Goal: Task Accomplishment & Management: Use online tool/utility

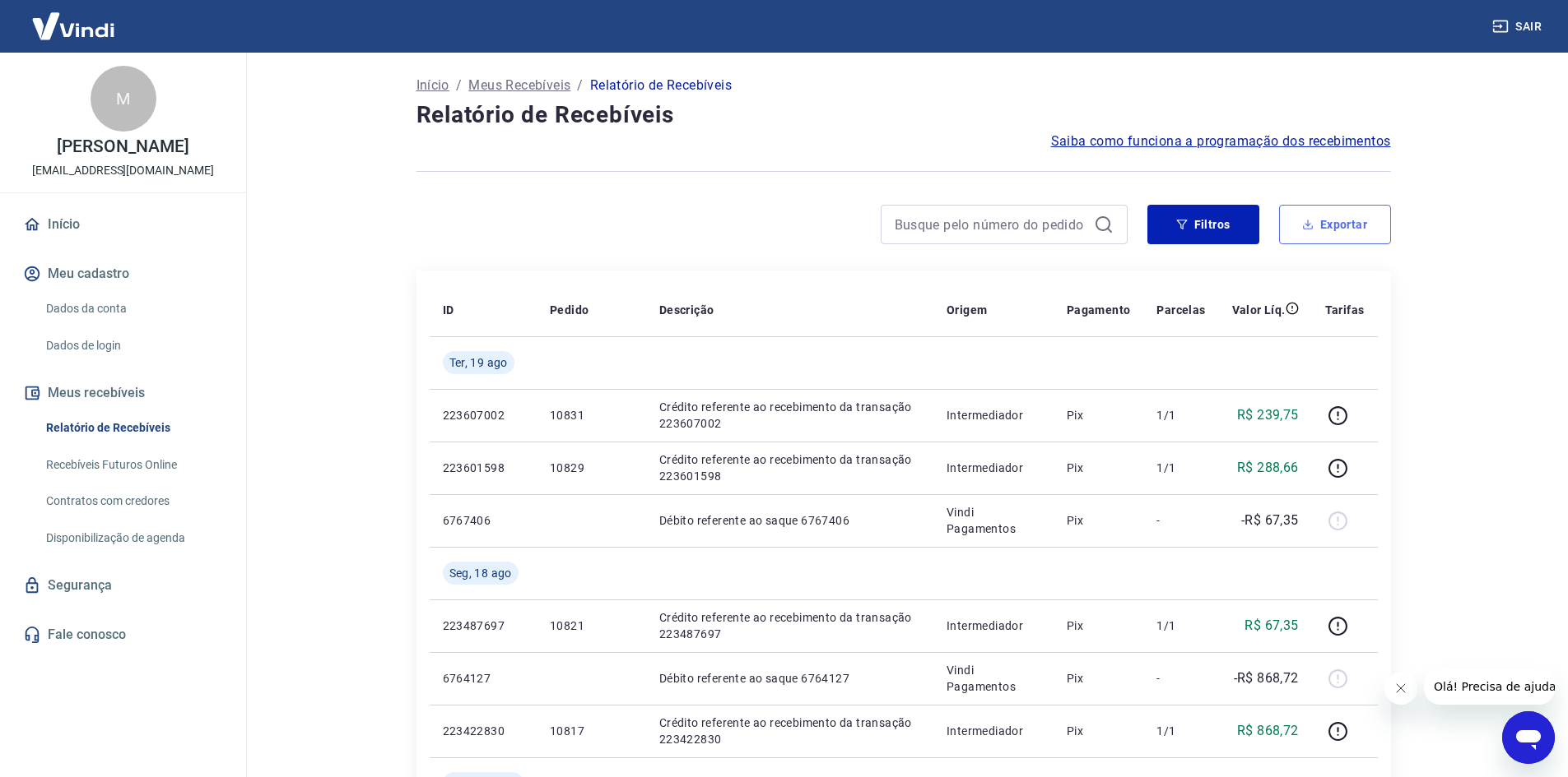
click at [1306, 222] on icon "button" at bounding box center [1308, 224] width 12 height 12
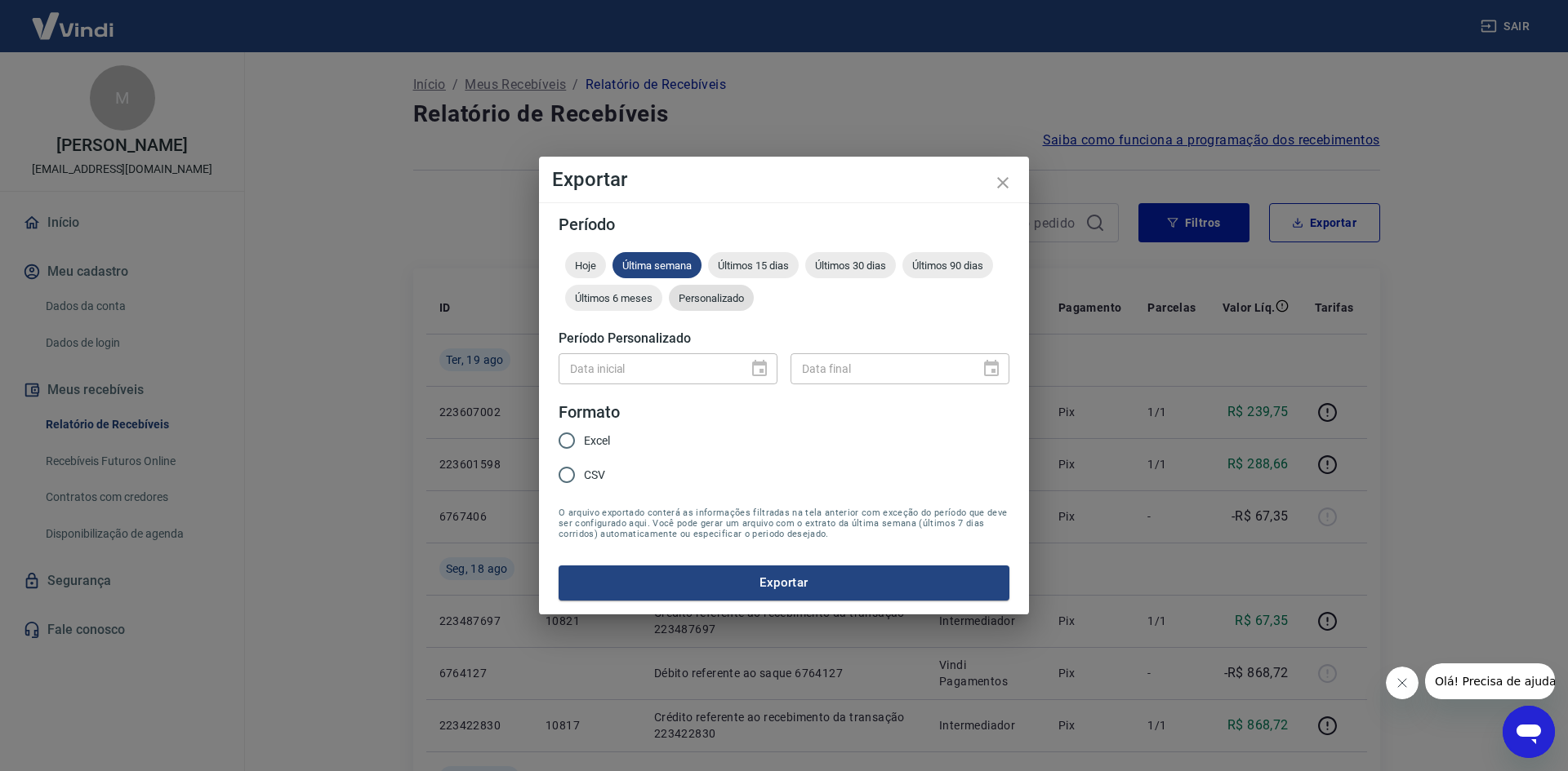
click at [700, 298] on span "Personalizado" at bounding box center [712, 298] width 85 height 12
click at [689, 370] on input "Data inicial" at bounding box center [647, 368] width 178 height 30
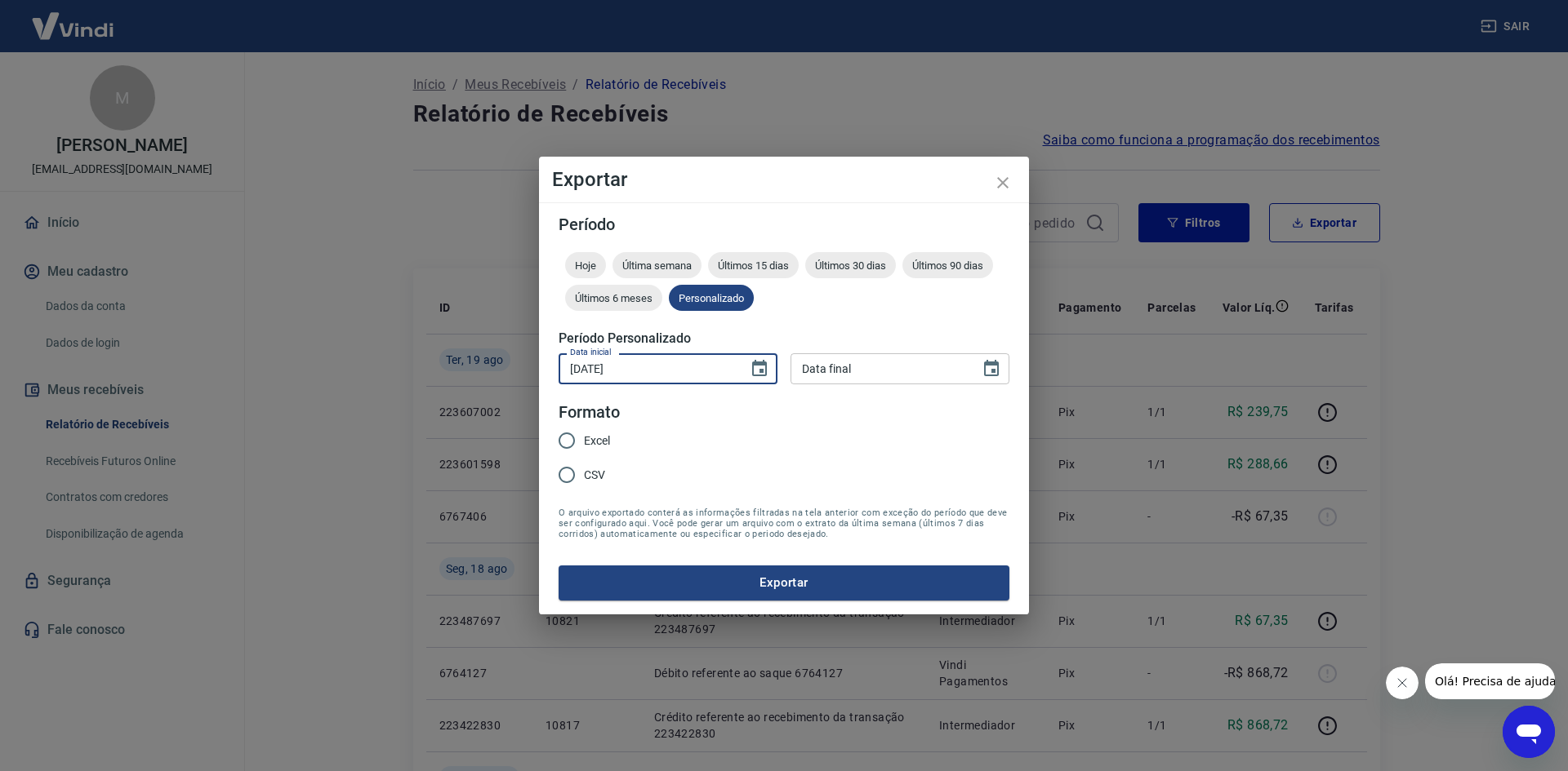
type input "07/08/2025"
click at [834, 383] on input "Data final" at bounding box center [879, 368] width 178 height 30
type input "20/08/0025"
click at [558, 566] on button "Exportar" at bounding box center [784, 583] width 451 height 34
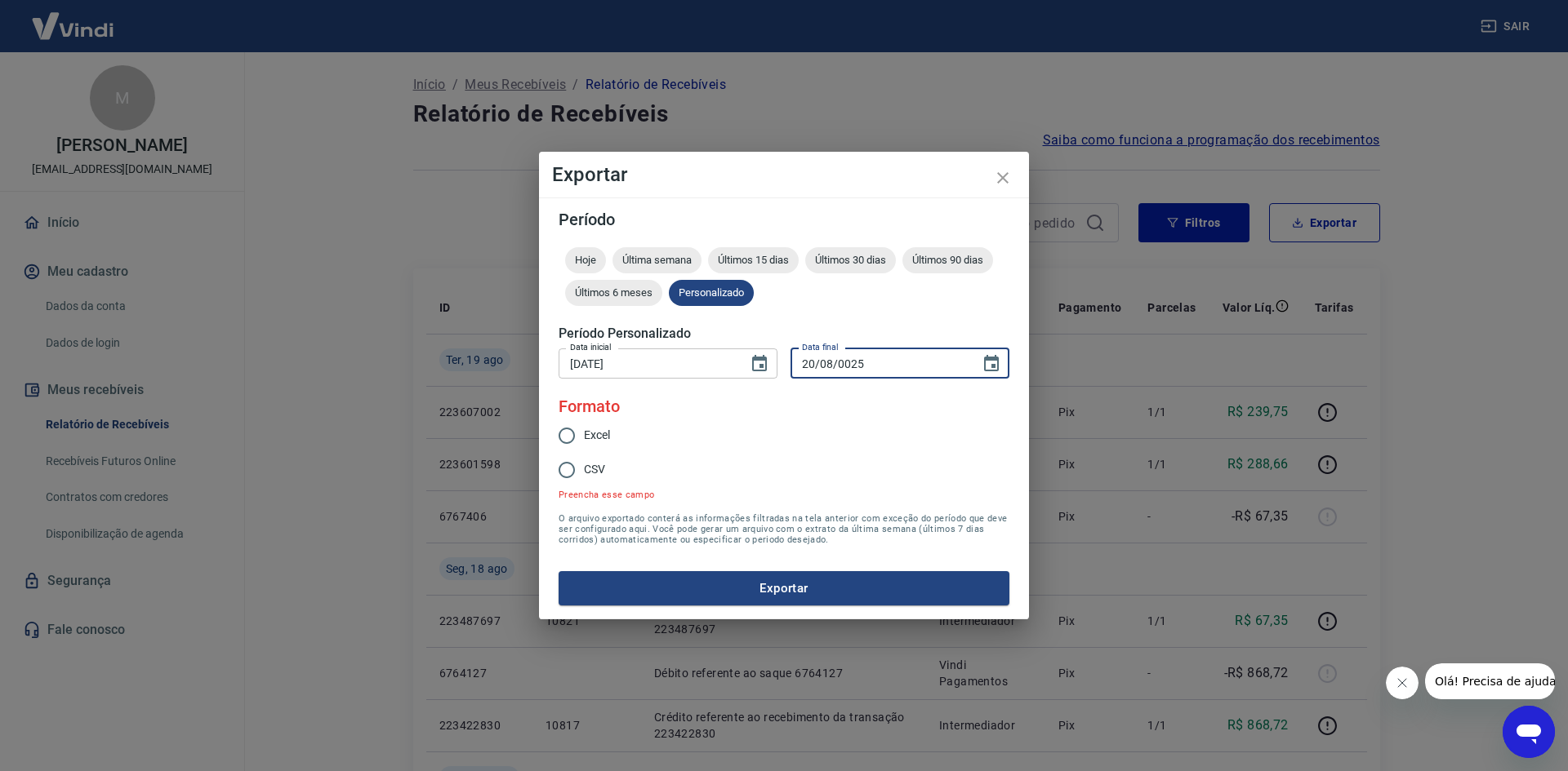
click at [571, 438] on input "Excel" at bounding box center [567, 436] width 34 height 34
radio input "true"
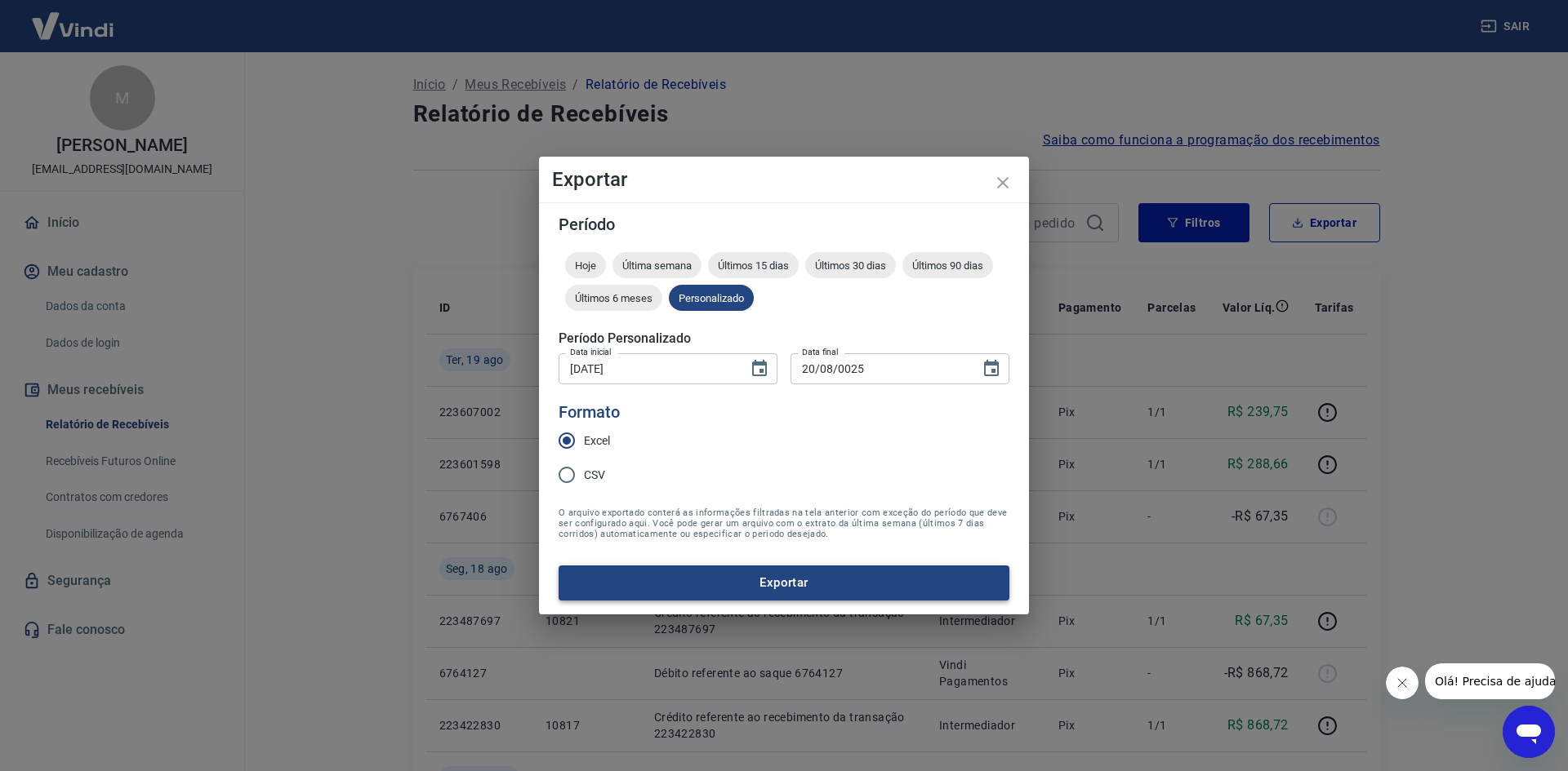
click at [749, 588] on button "Exportar" at bounding box center [784, 583] width 451 height 34
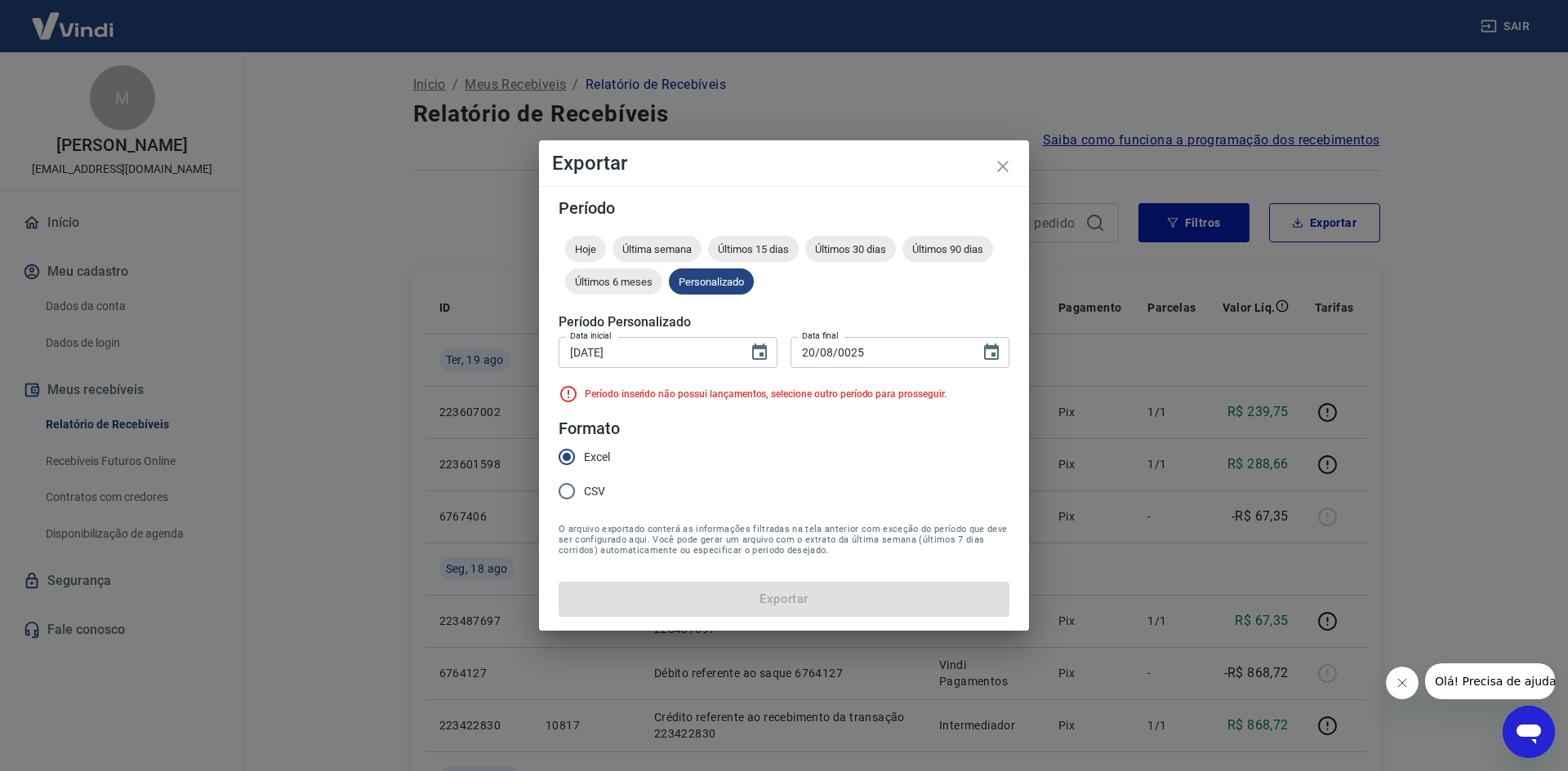
click at [720, 445] on form "Período Hoje Última semana Últimos 15 dias Últimos 30 dias Últimos 90 dias Últi…" at bounding box center [784, 408] width 451 height 417
click at [633, 360] on input "07/08/2025" at bounding box center [647, 352] width 178 height 30
click at [898, 355] on input "20/08/0025" at bounding box center [879, 352] width 178 height 30
click at [763, 347] on icon "Choose date, selected date is 7 de ago de 2025" at bounding box center [760, 352] width 15 height 16
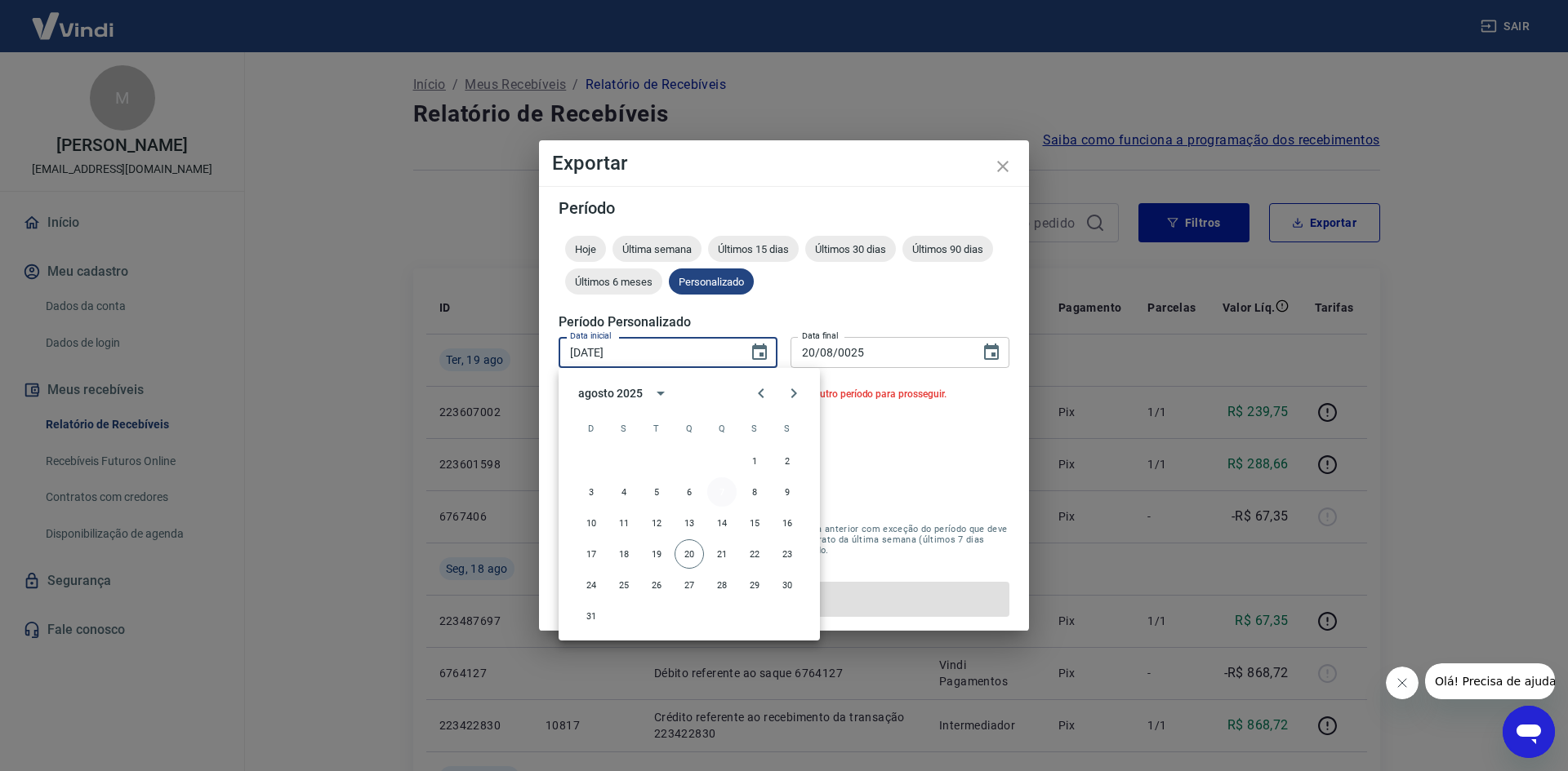
click at [725, 489] on button "7" at bounding box center [722, 492] width 29 height 29
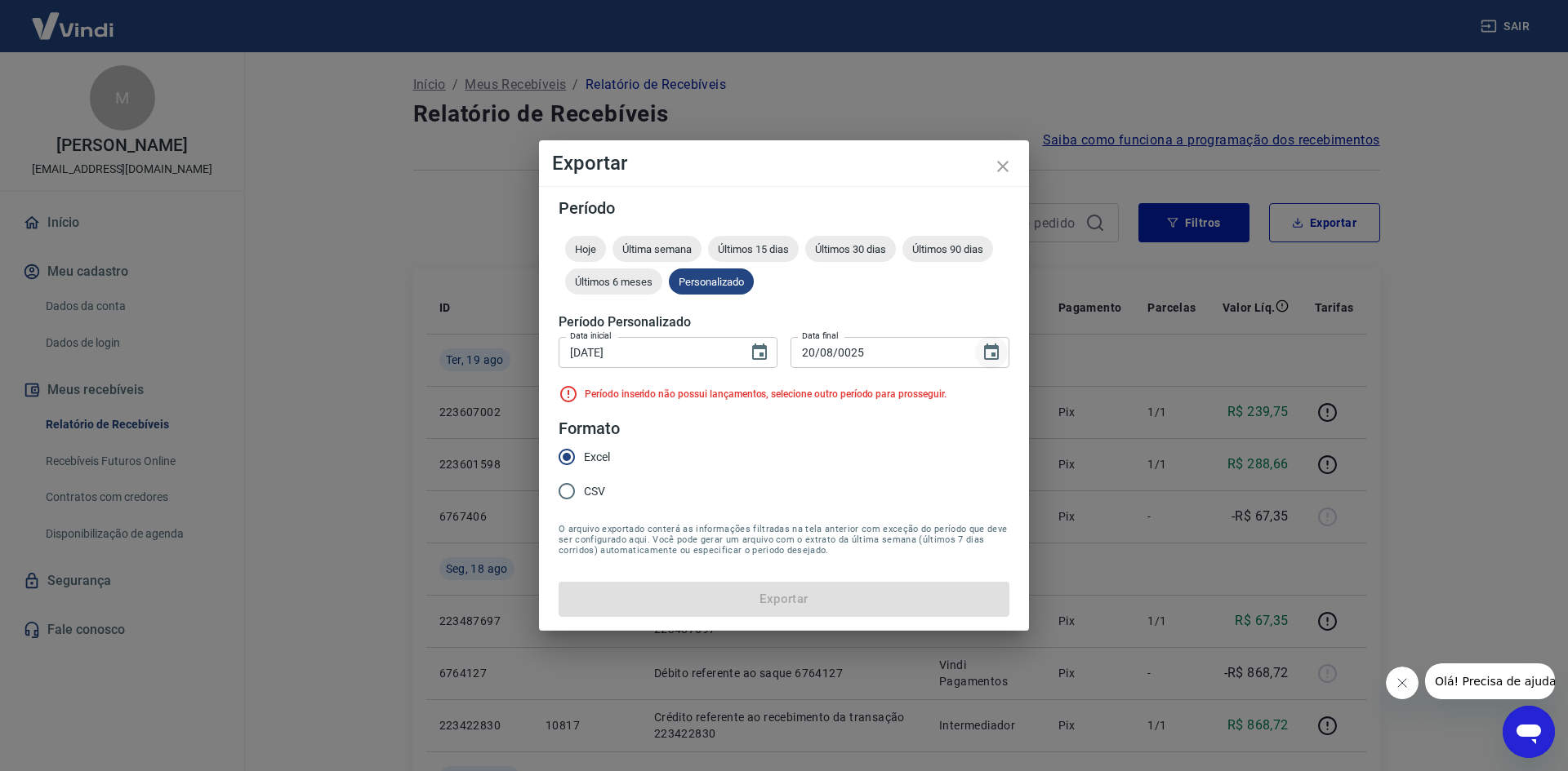
click at [1001, 345] on button "Choose date, selected date is 20 de ago de 0025" at bounding box center [992, 353] width 33 height 33
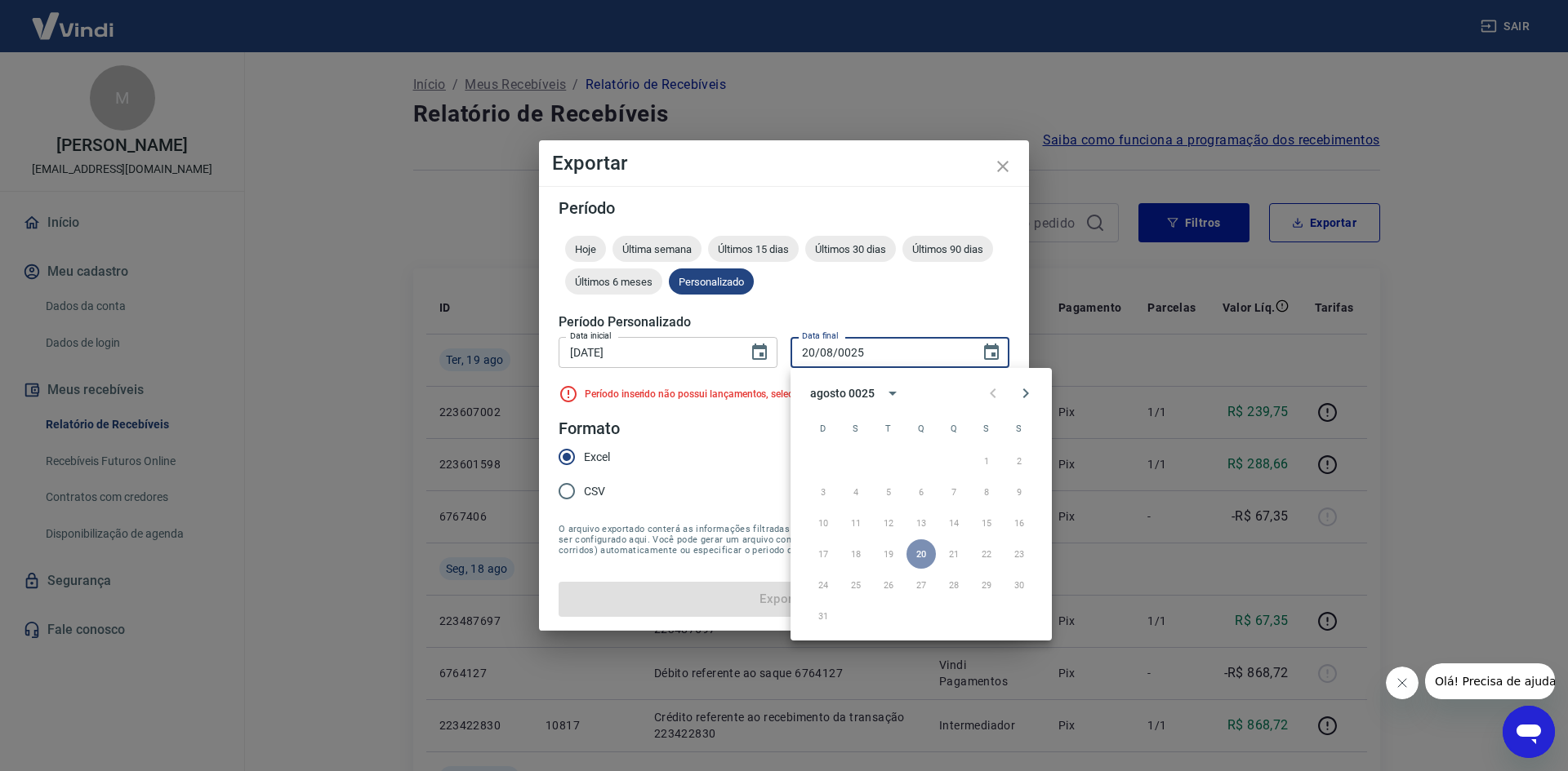
click at [920, 552] on div "17 18 19 20 21 22 23" at bounding box center [920, 554] width 261 height 29
click at [919, 552] on div "17 18 19 20 21 22 23" at bounding box center [920, 554] width 261 height 29
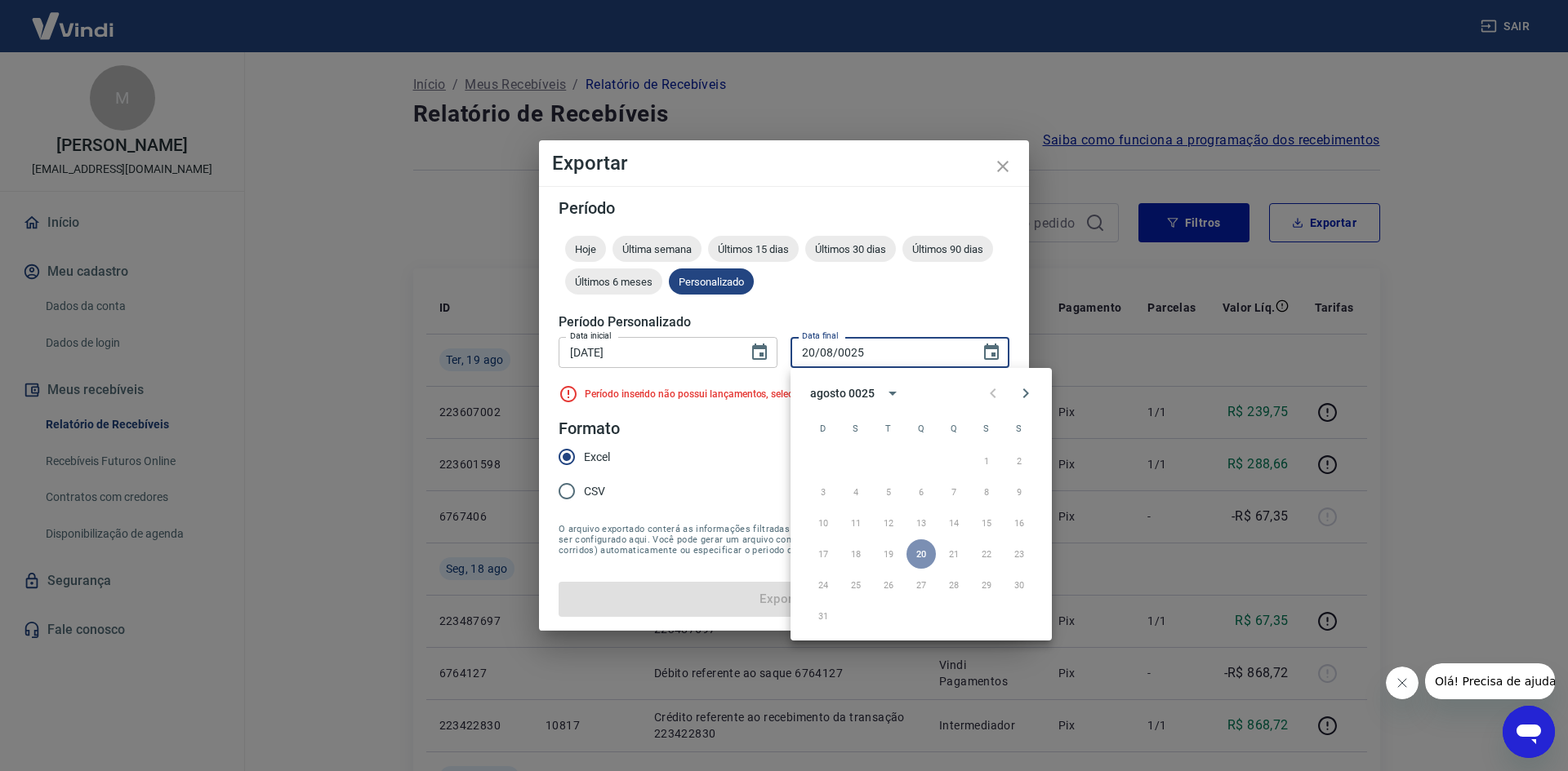
click at [888, 548] on div "17 18 19 20 21 22 23" at bounding box center [920, 554] width 261 height 29
click at [715, 465] on form "Período Hoje Última semana Últimos 15 dias Últimos 30 dias Últimos 90 dias Últi…" at bounding box center [784, 408] width 451 height 417
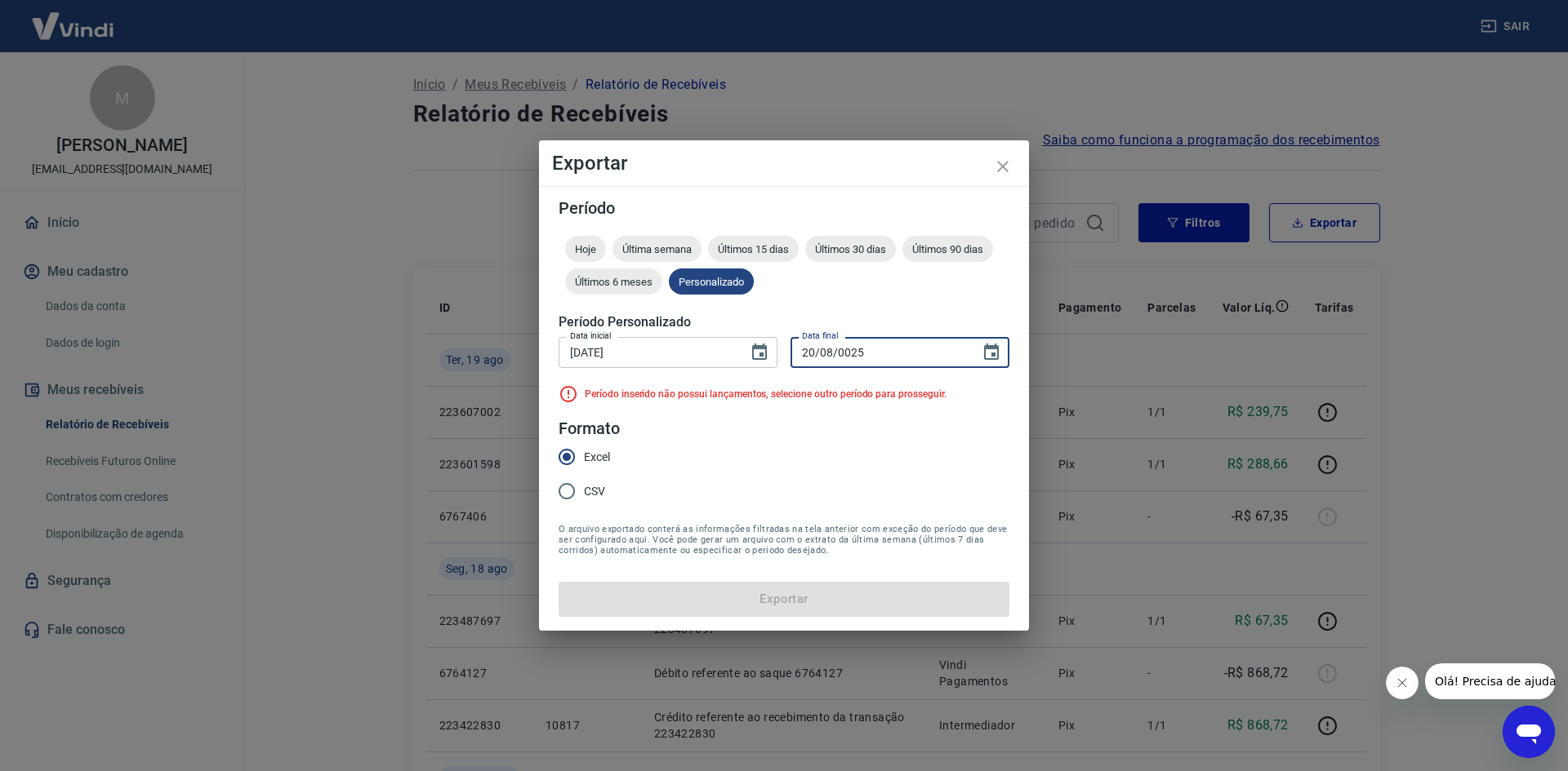
drag, startPoint x: 810, startPoint y: 351, endPoint x: 784, endPoint y: 351, distance: 26.0
click at [784, 351] on div "Data inicial 07/08/2025 Data inicial Data final 20/08/0025 Data final" at bounding box center [784, 350] width 451 height 40
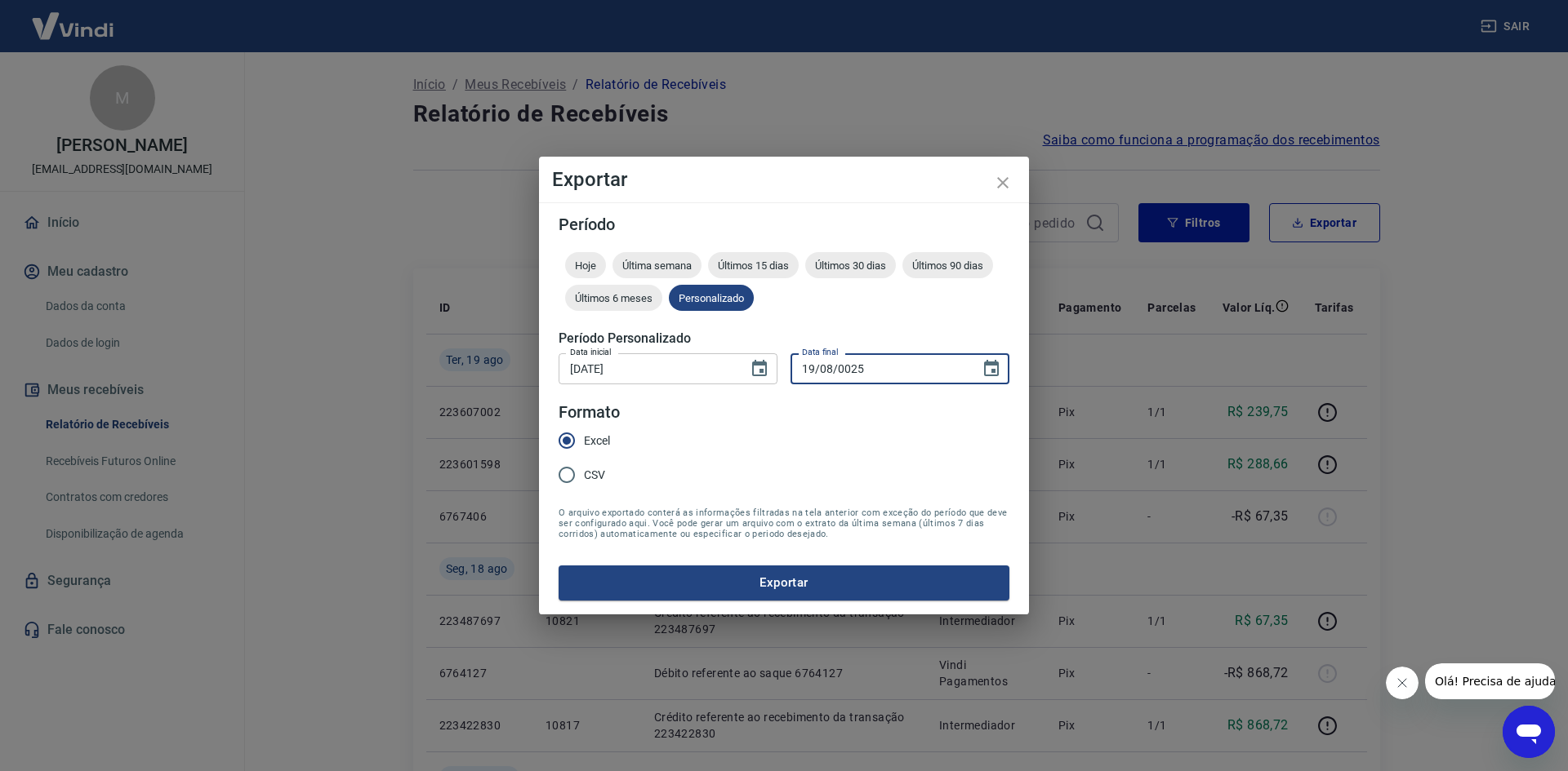
click at [558, 566] on button "Exportar" at bounding box center [784, 583] width 451 height 34
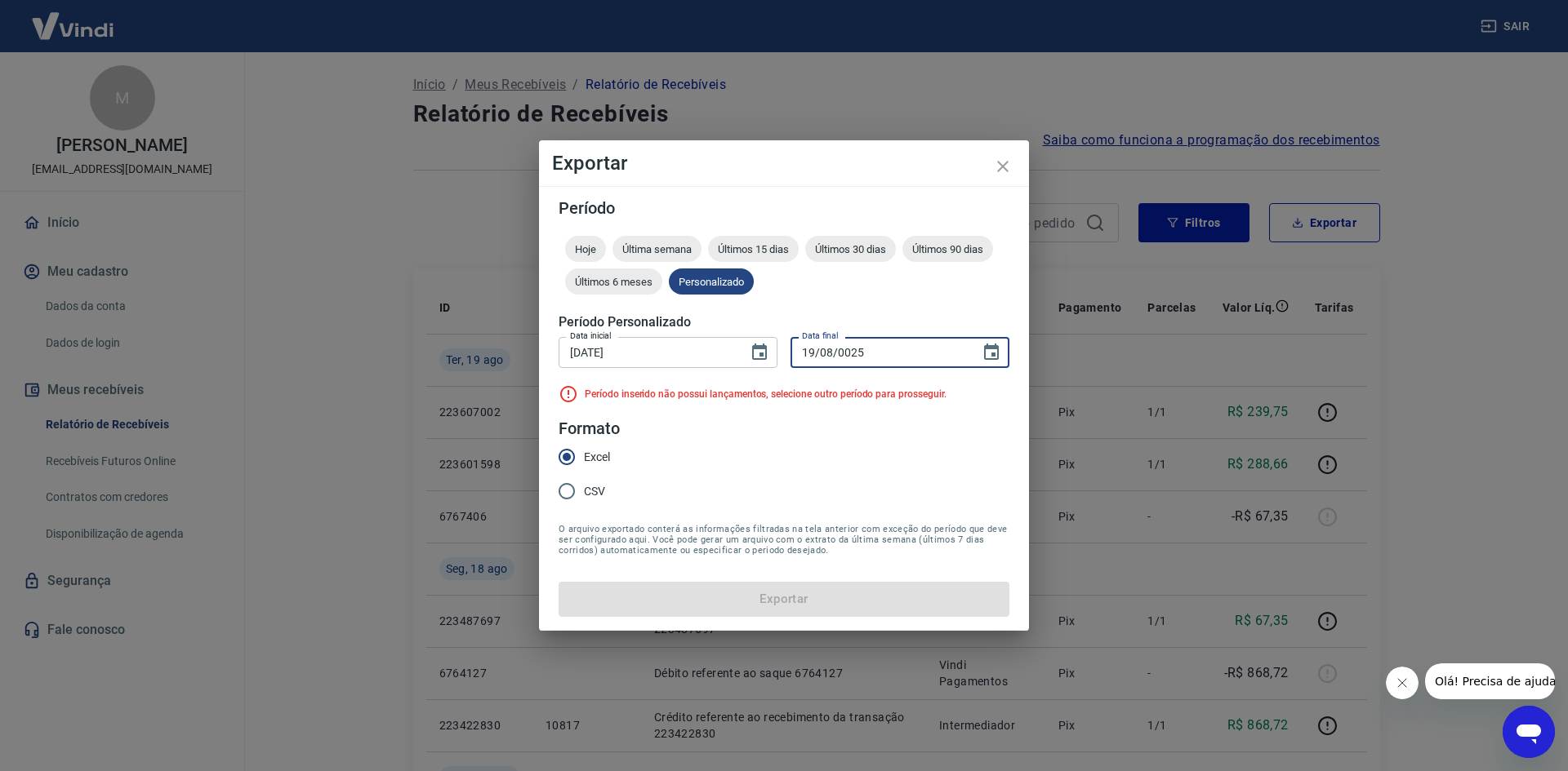
click at [907, 367] on input "19/08/0025" at bounding box center [879, 352] width 178 height 30
drag, startPoint x: 893, startPoint y: 359, endPoint x: 739, endPoint y: 359, distance: 154.0
click at [739, 359] on div "Data inicial 07/08/2025 Data inicial Data final 19/08/0025 Data final" at bounding box center [784, 350] width 451 height 40
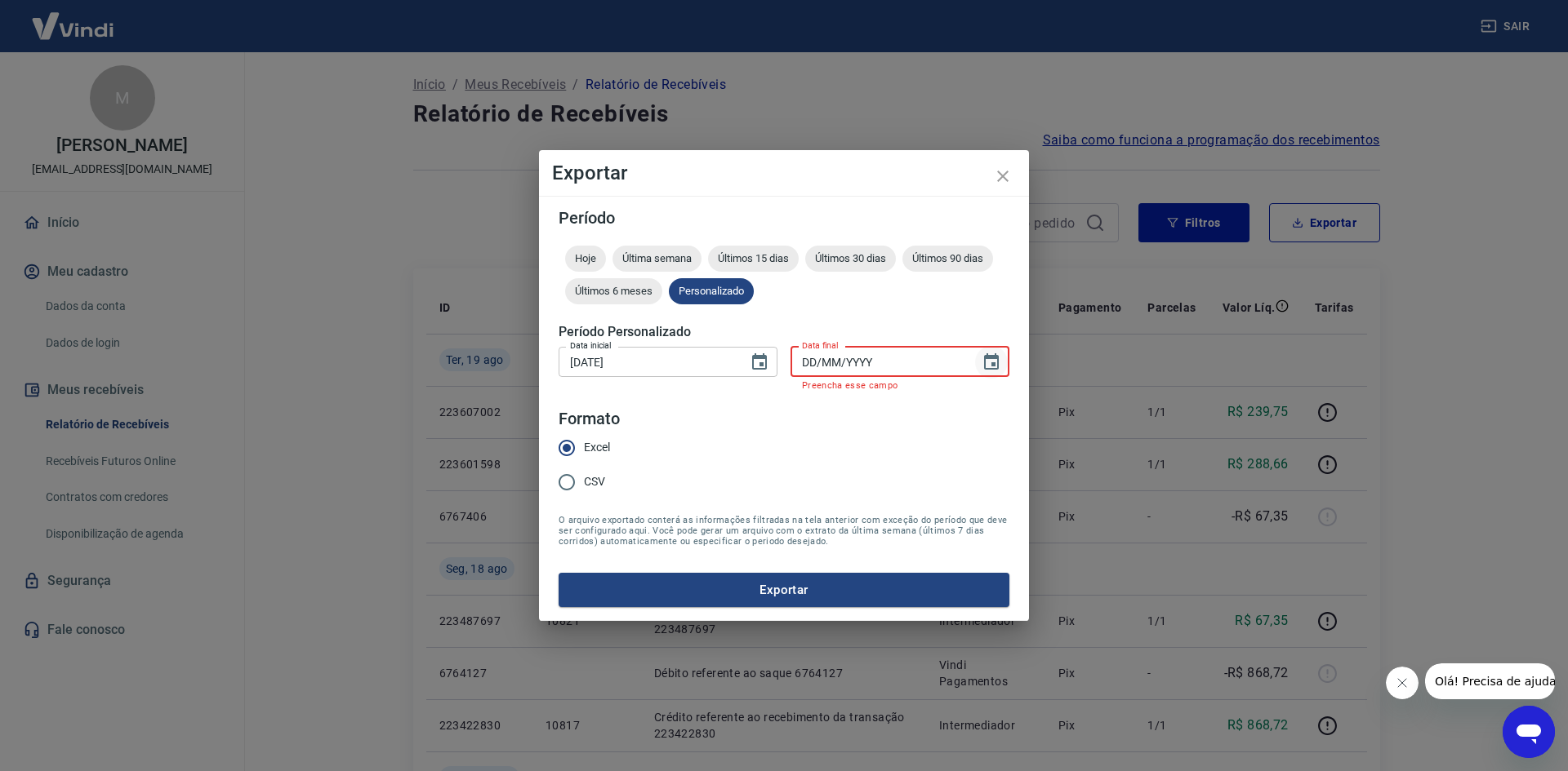
type input "DD/MM/YYYY"
click at [1001, 361] on icon "Choose date" at bounding box center [992, 363] width 20 height 20
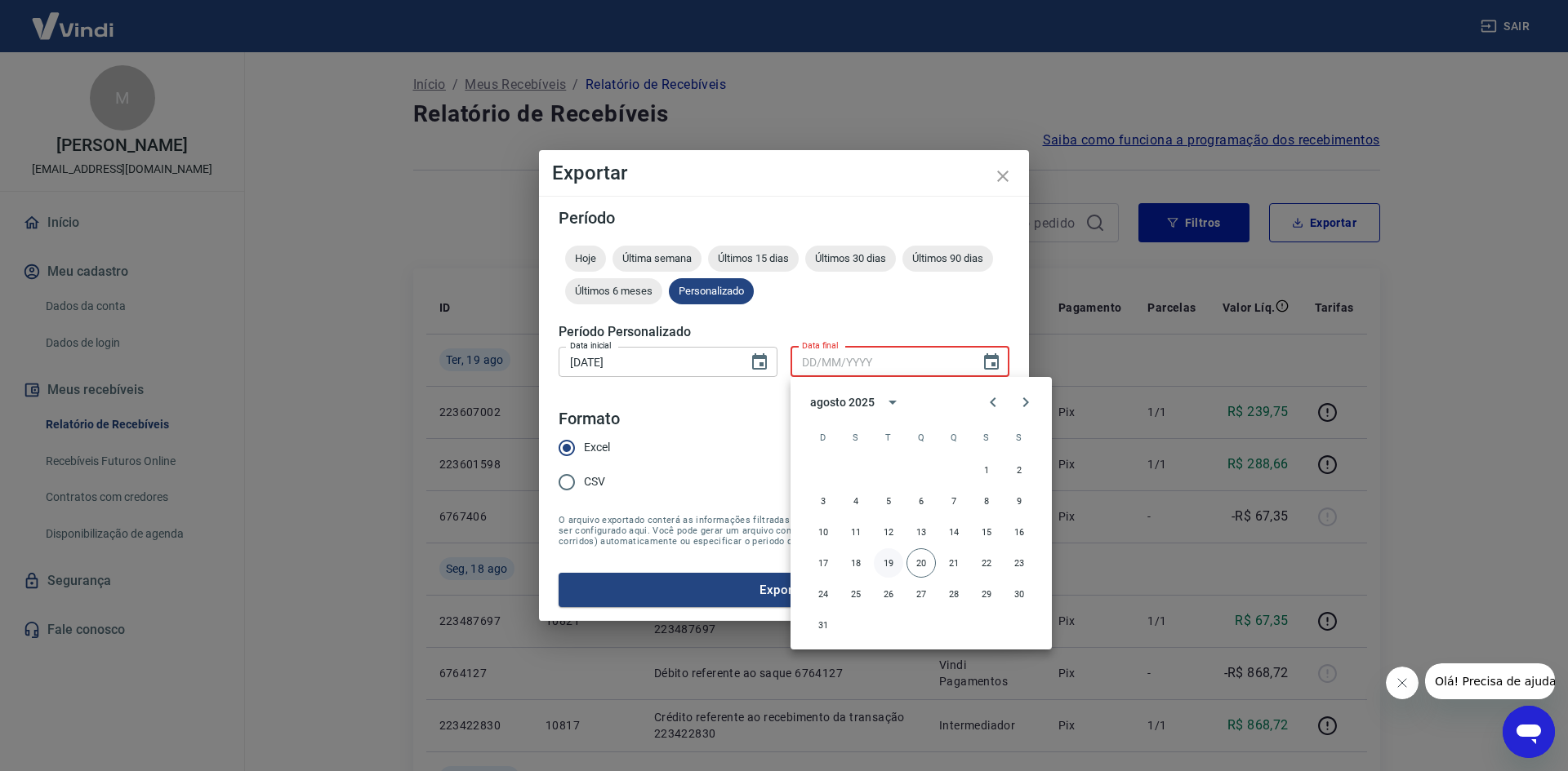
click at [893, 571] on button "19" at bounding box center [888, 563] width 29 height 29
type input "19/08/2025"
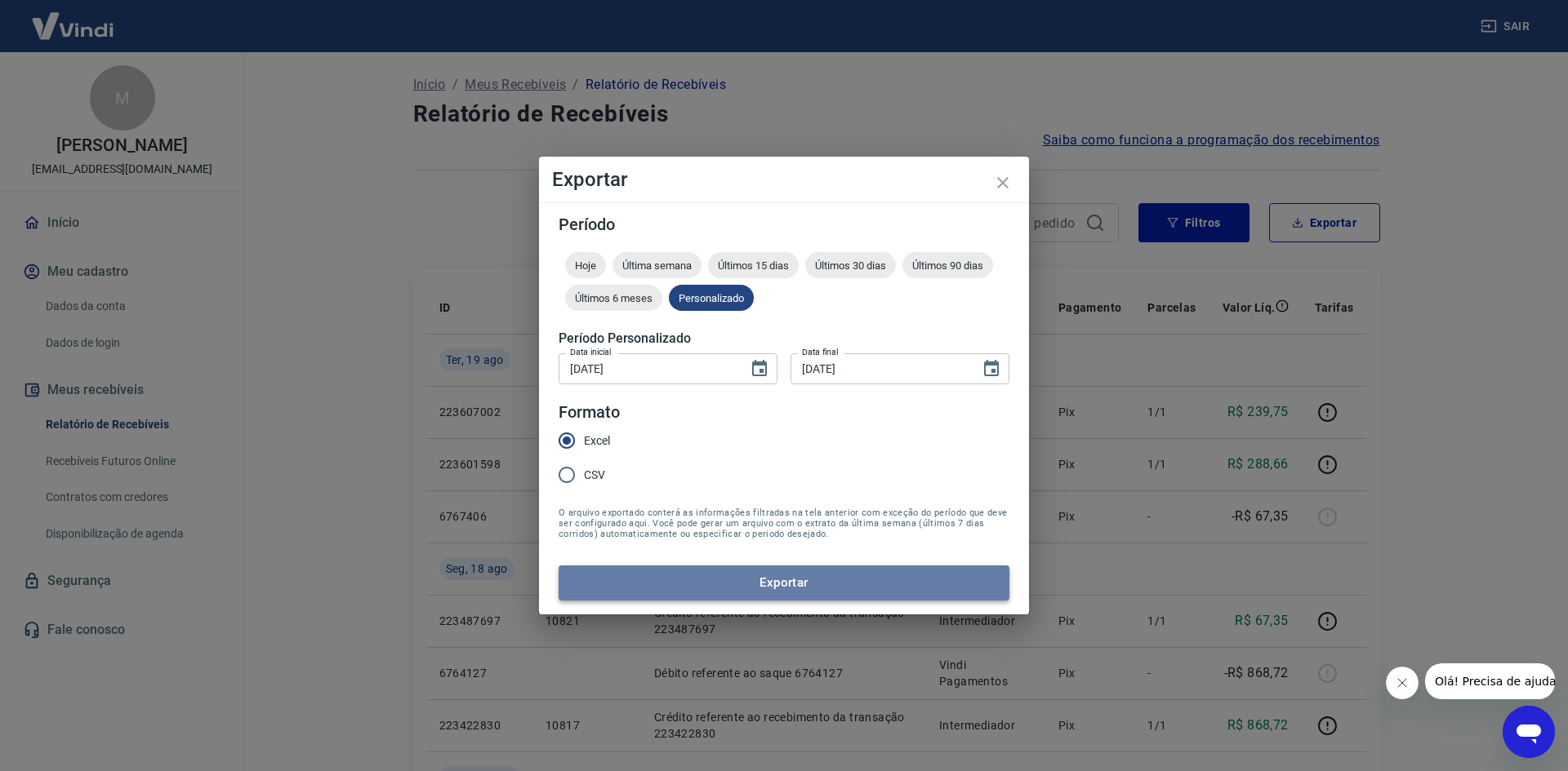
click at [848, 577] on button "Exportar" at bounding box center [784, 583] width 451 height 34
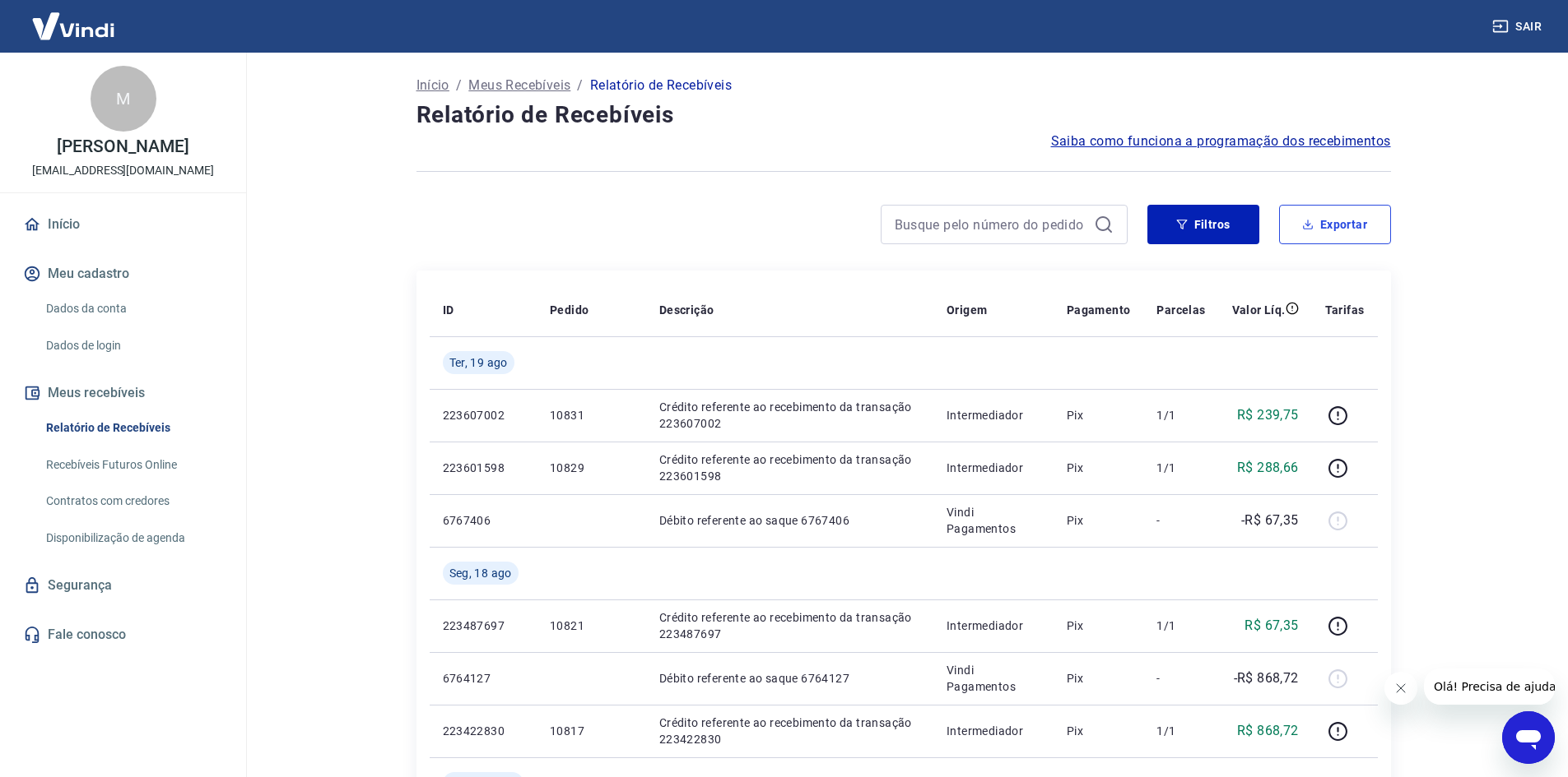
click at [1383, 238] on button "Exportar" at bounding box center [1335, 224] width 112 height 40
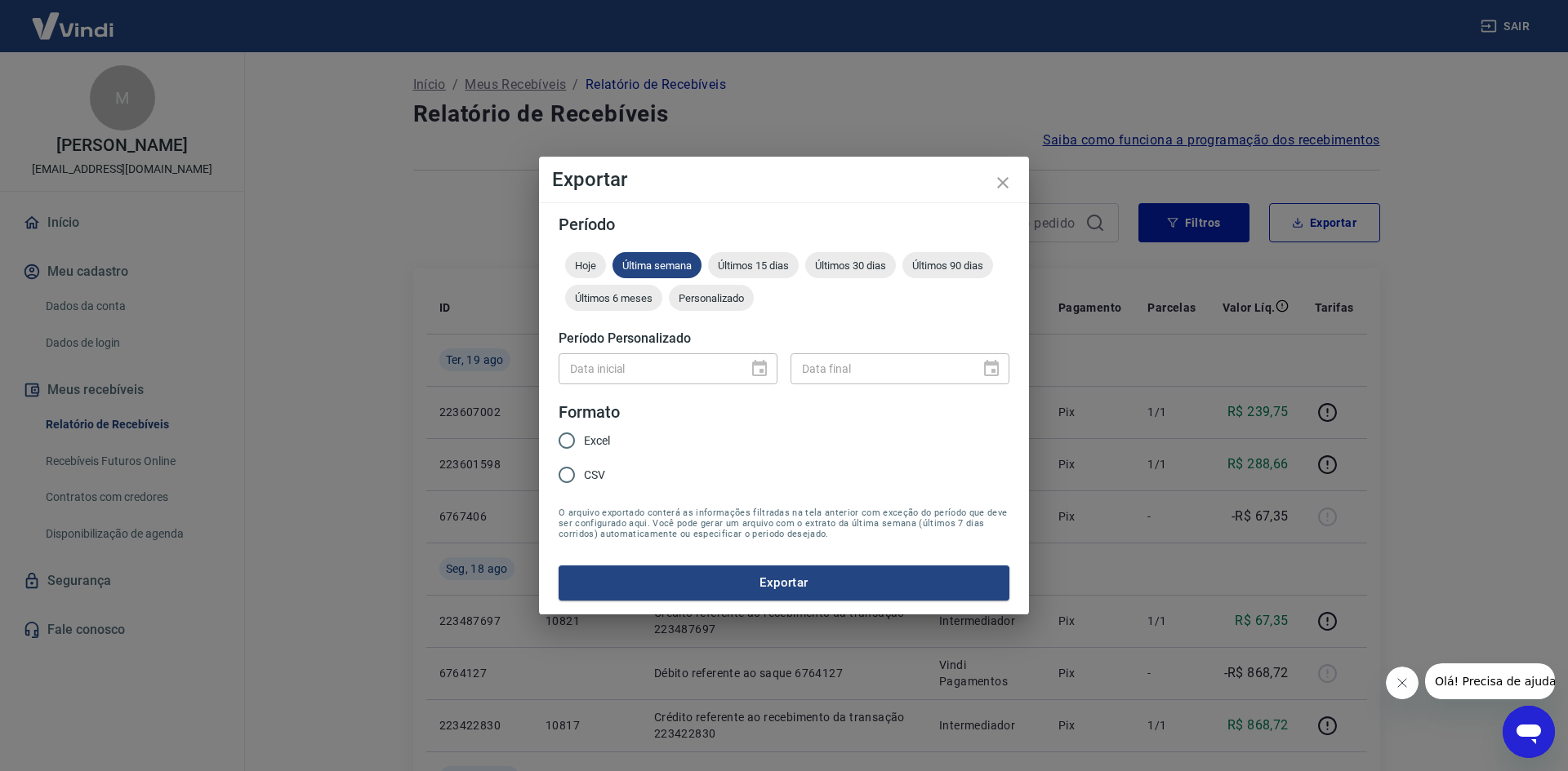
drag, startPoint x: 1001, startPoint y: 182, endPoint x: 1038, endPoint y: 156, distance: 45.2
click at [1001, 182] on icon "close" at bounding box center [1003, 183] width 20 height 20
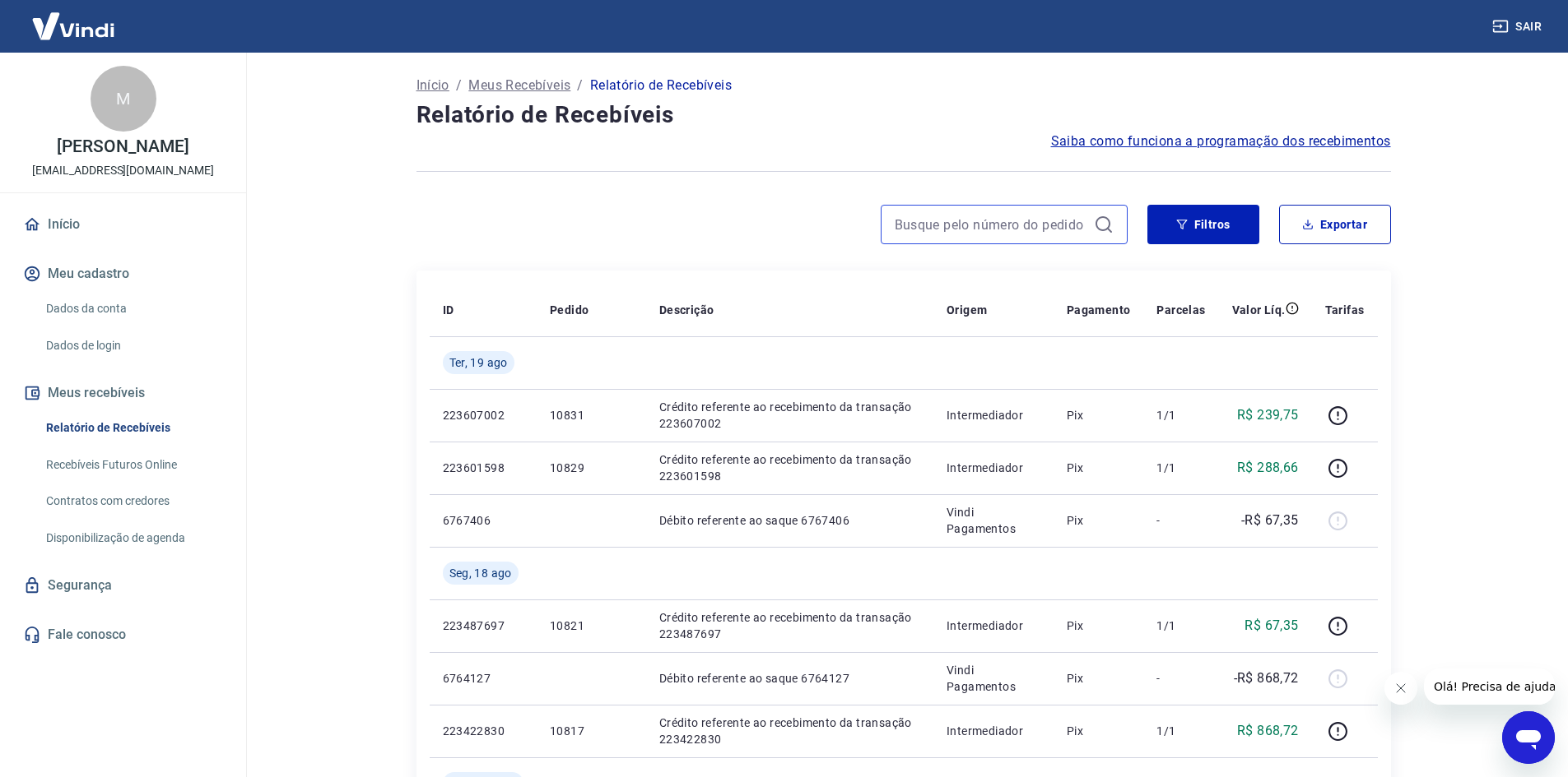
click at [971, 224] on input at bounding box center [990, 224] width 192 height 25
click at [975, 224] on input "10193" at bounding box center [990, 224] width 192 height 25
click at [910, 148] on div "Saiba como funciona a programação dos recebimentos" at bounding box center [904, 142] width 975 height 20
click at [976, 222] on input "10193" at bounding box center [990, 224] width 192 height 25
click at [976, 223] on input "10193" at bounding box center [990, 224] width 192 height 25
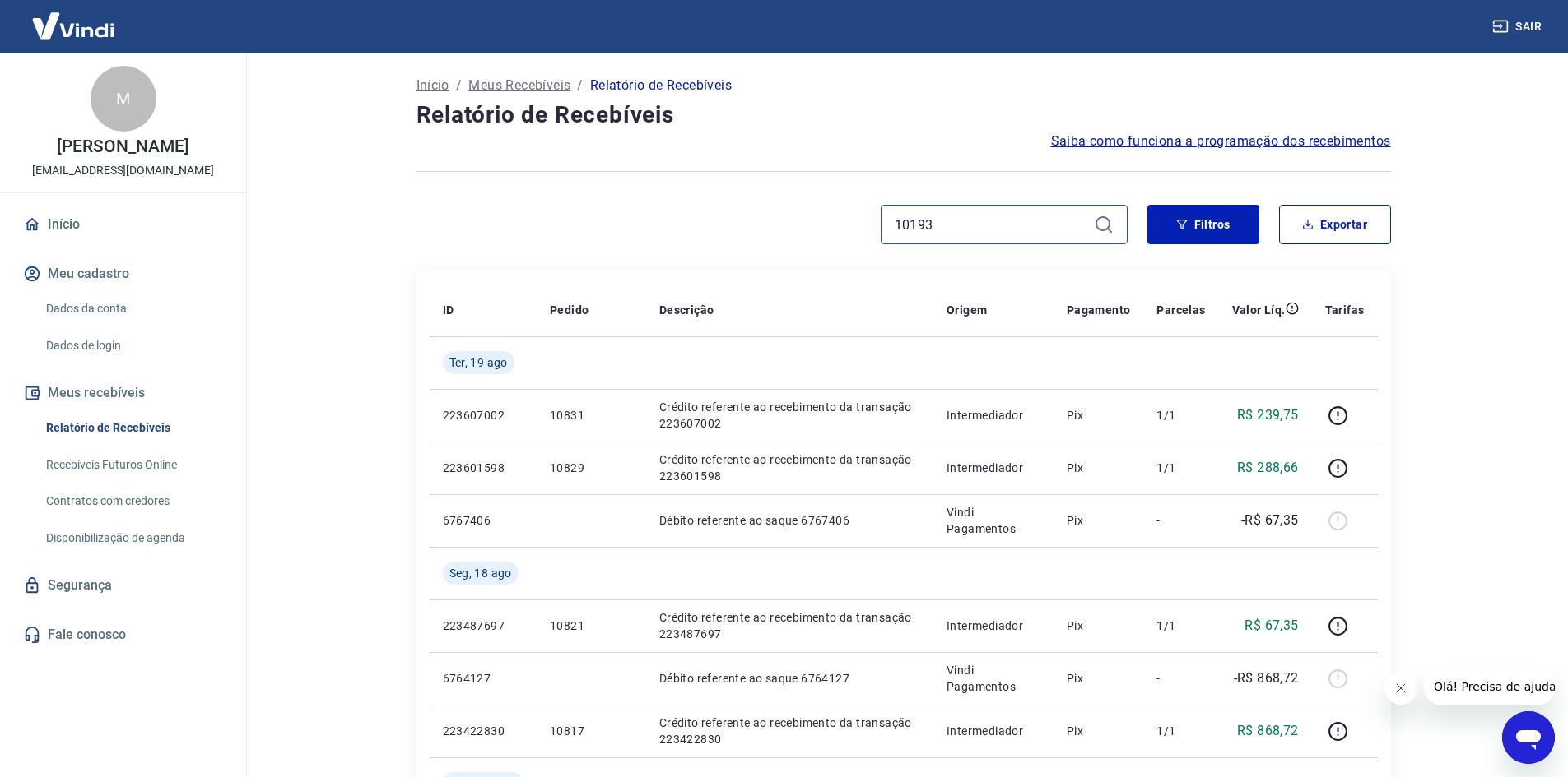
click at [976, 223] on input "10193" at bounding box center [990, 224] width 192 height 25
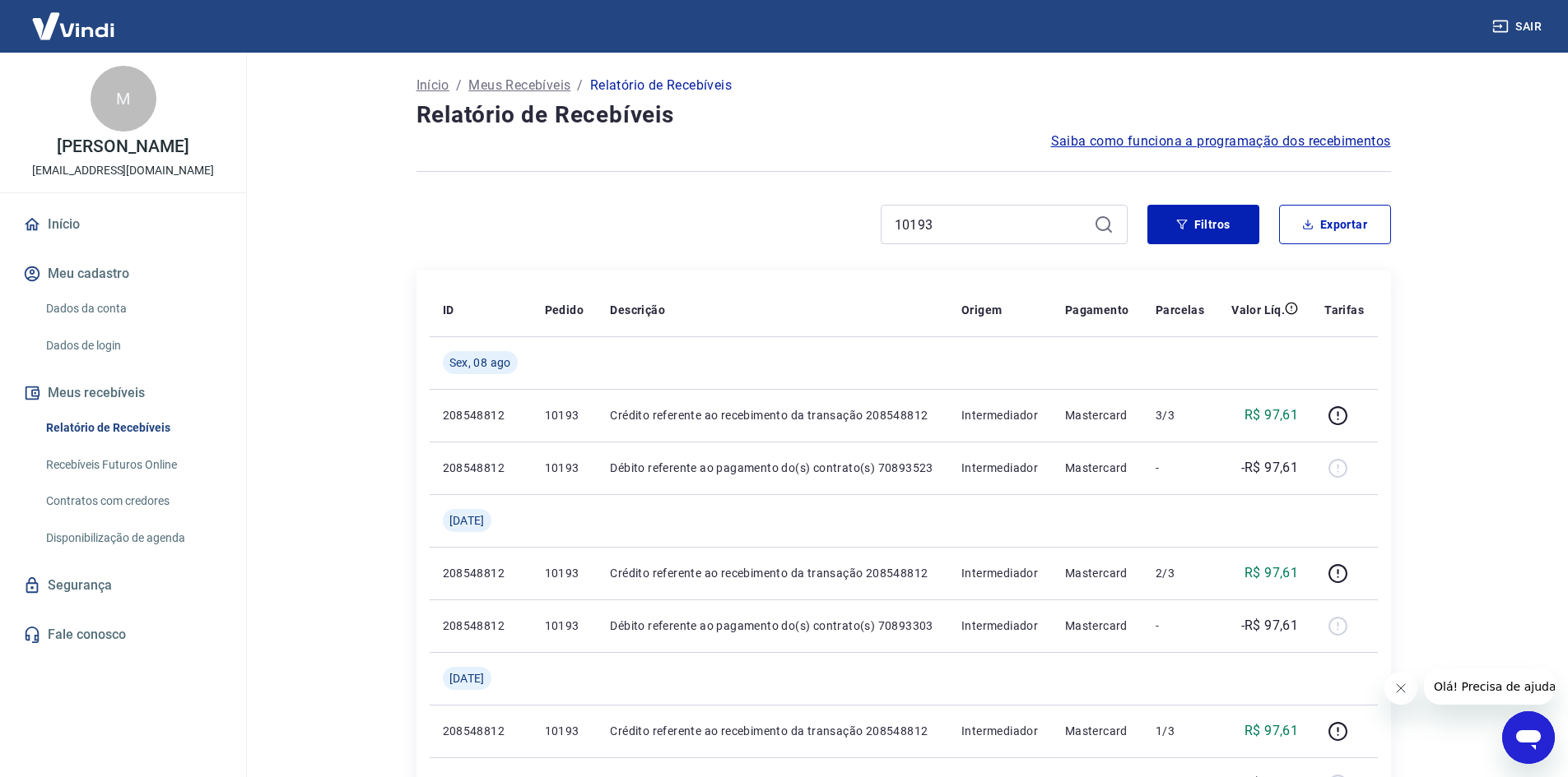
click at [1101, 223] on icon at bounding box center [1103, 224] width 20 height 20
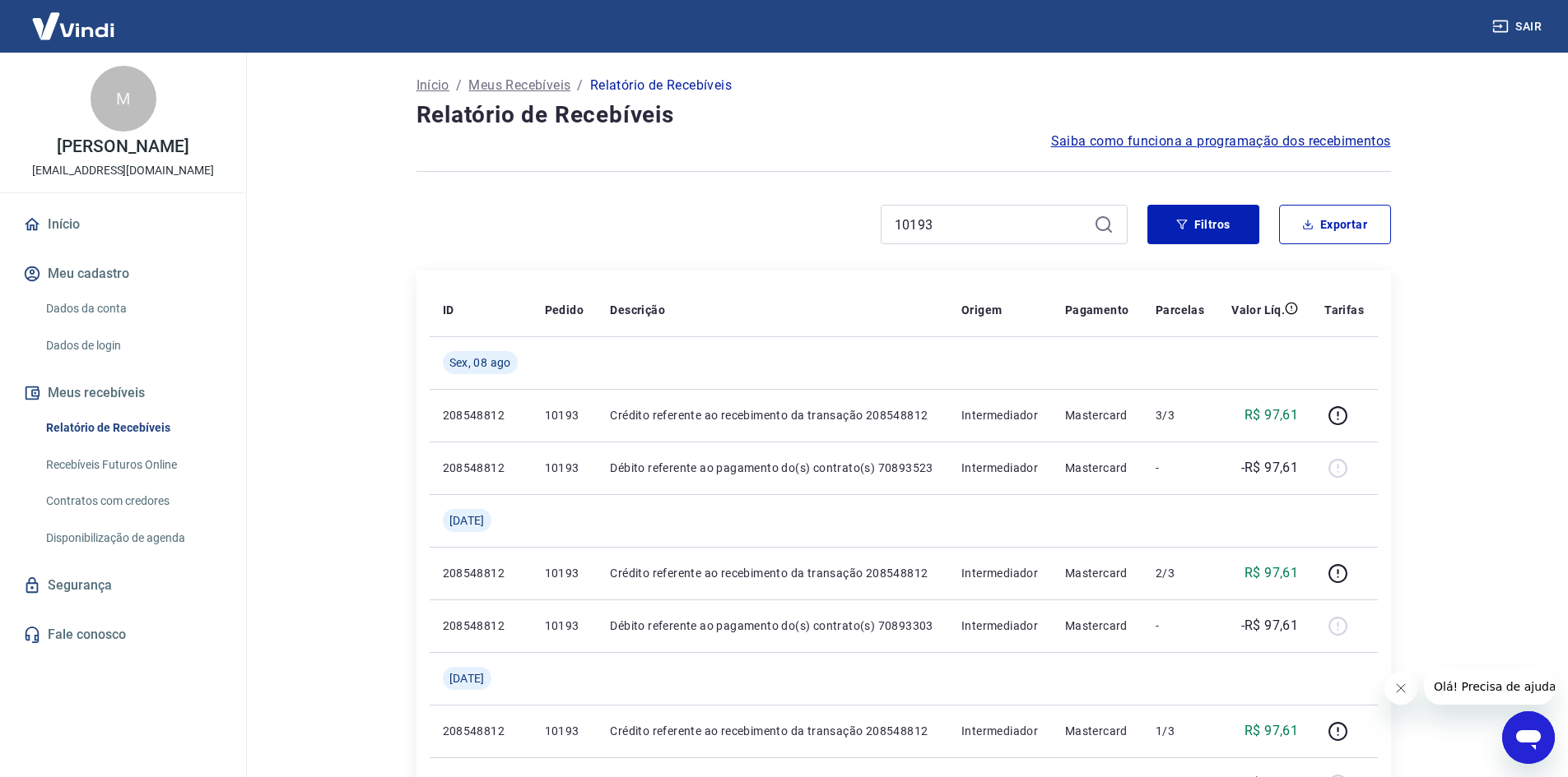
click at [999, 211] on div "10193" at bounding box center [1004, 224] width 247 height 40
click at [1004, 223] on input "10193" at bounding box center [990, 224] width 192 height 25
click at [1006, 223] on input "10193" at bounding box center [990, 224] width 192 height 25
click at [1108, 219] on icon at bounding box center [1103, 224] width 20 height 20
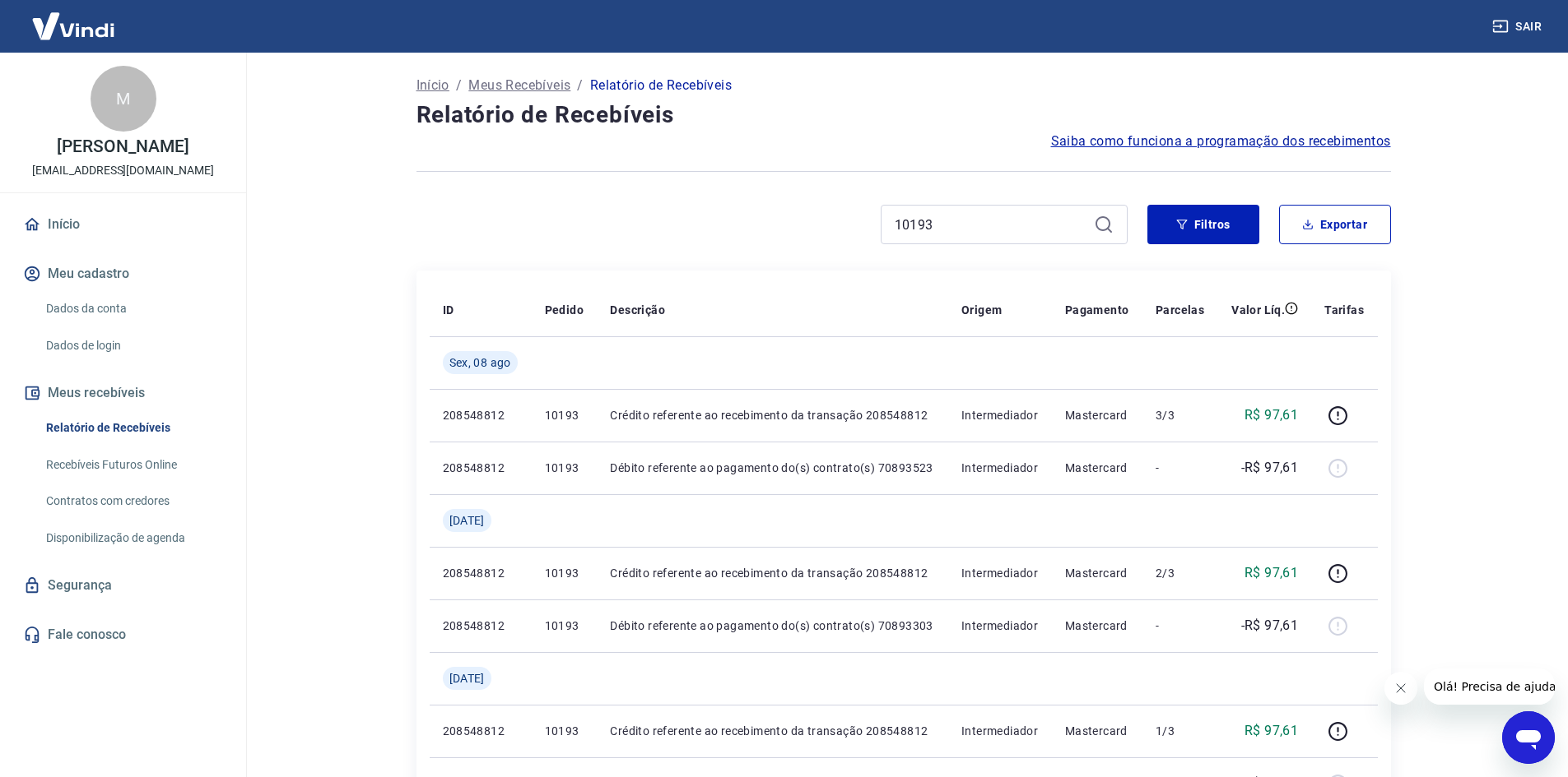
click at [1108, 219] on icon at bounding box center [1103, 224] width 20 height 20
click at [1103, 229] on icon at bounding box center [1103, 224] width 15 height 15
click at [1103, 229] on icon at bounding box center [1103, 224] width 15 height 15
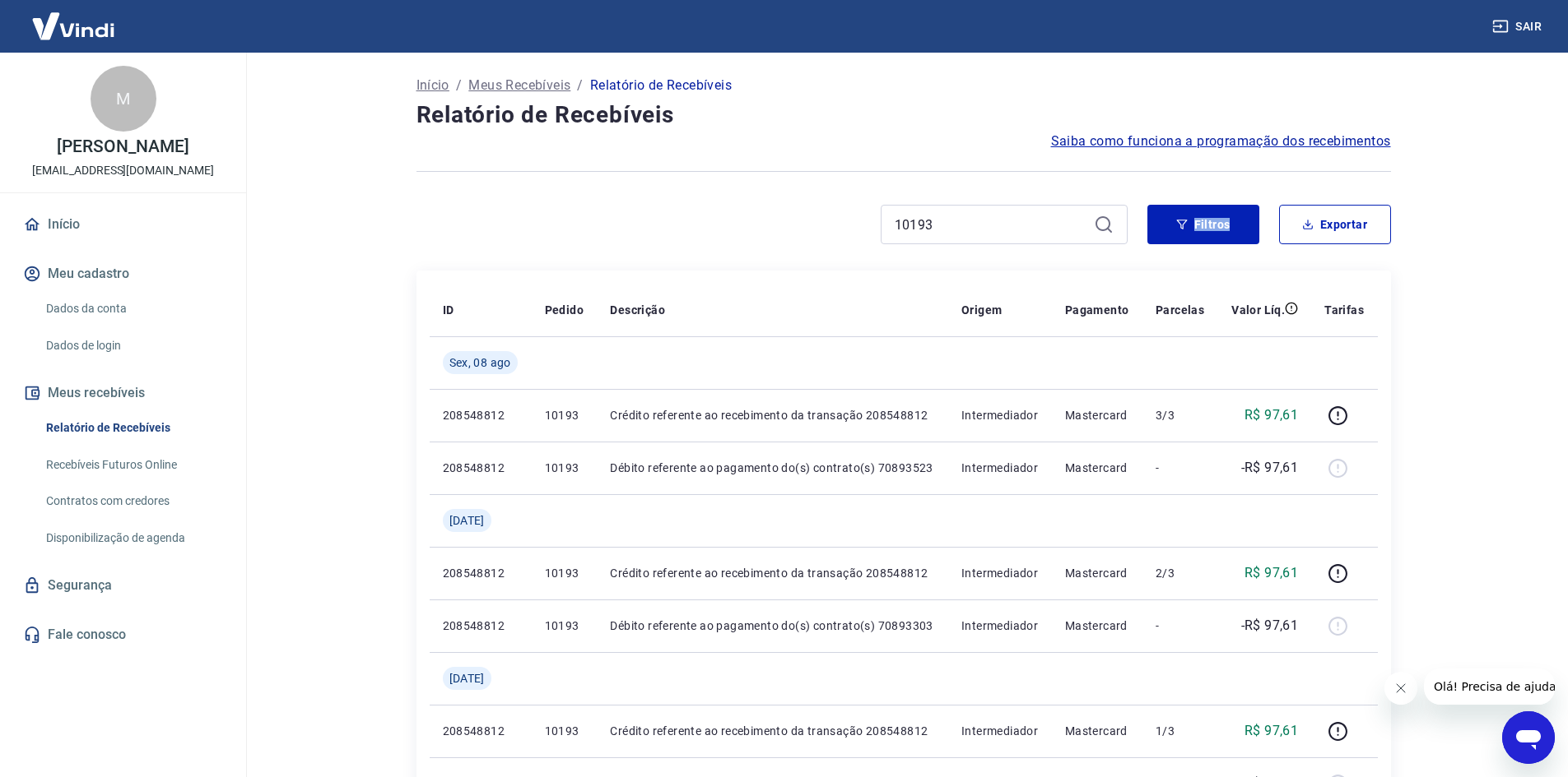
click at [1101, 229] on icon at bounding box center [1103, 224] width 15 height 15
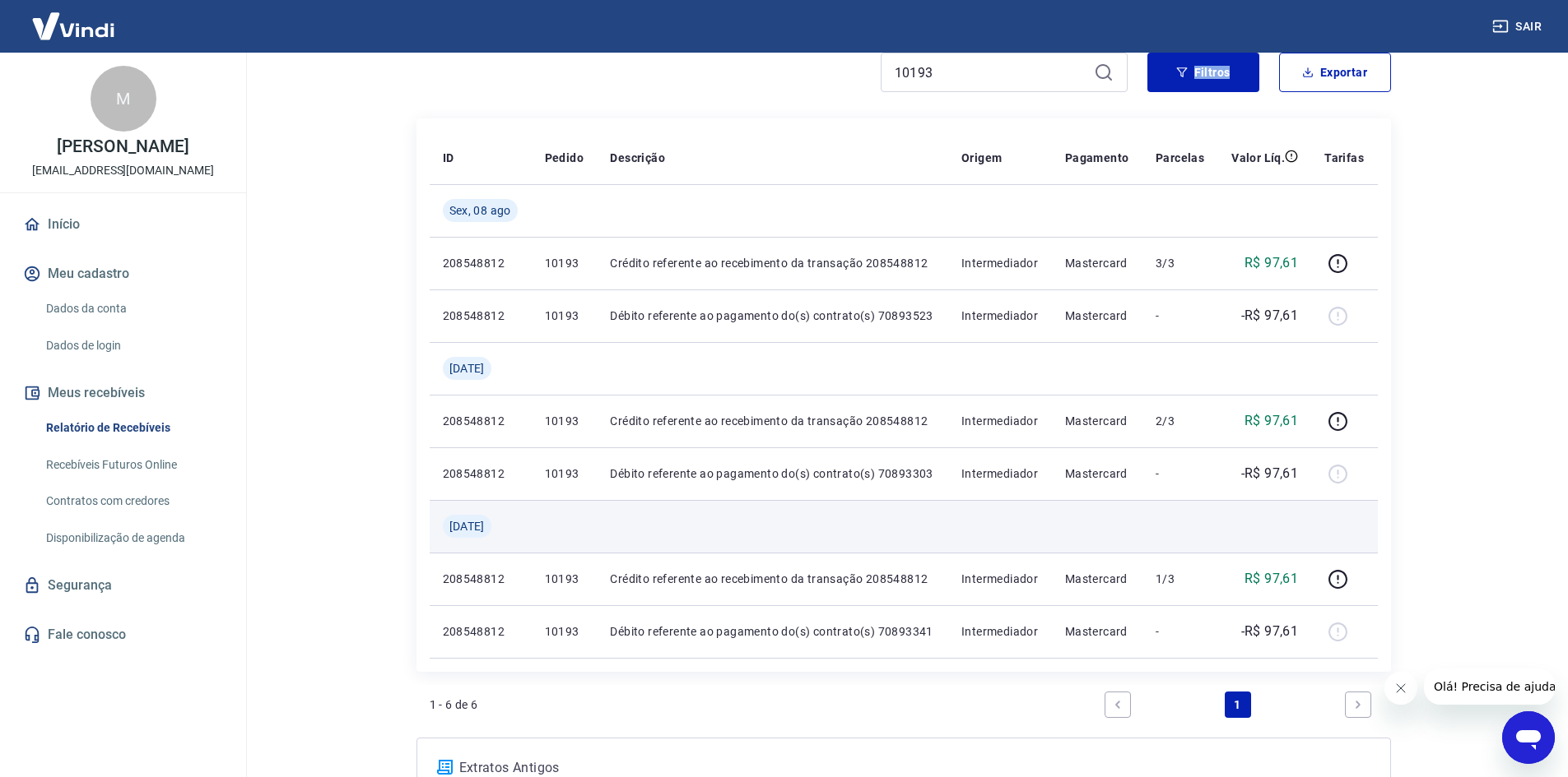
scroll to position [164, 0]
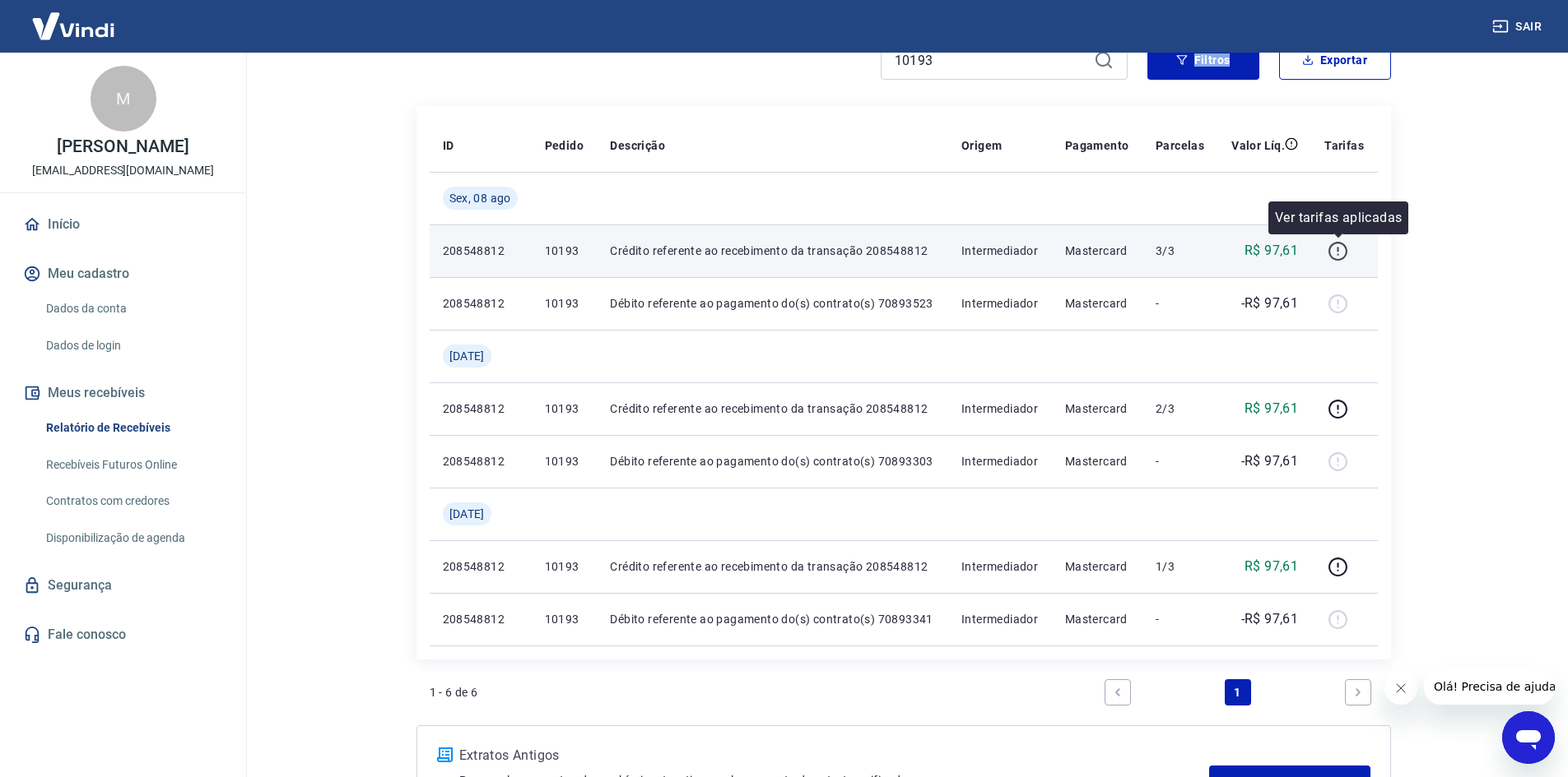
click at [1336, 250] on icon "button" at bounding box center [1338, 251] width 21 height 21
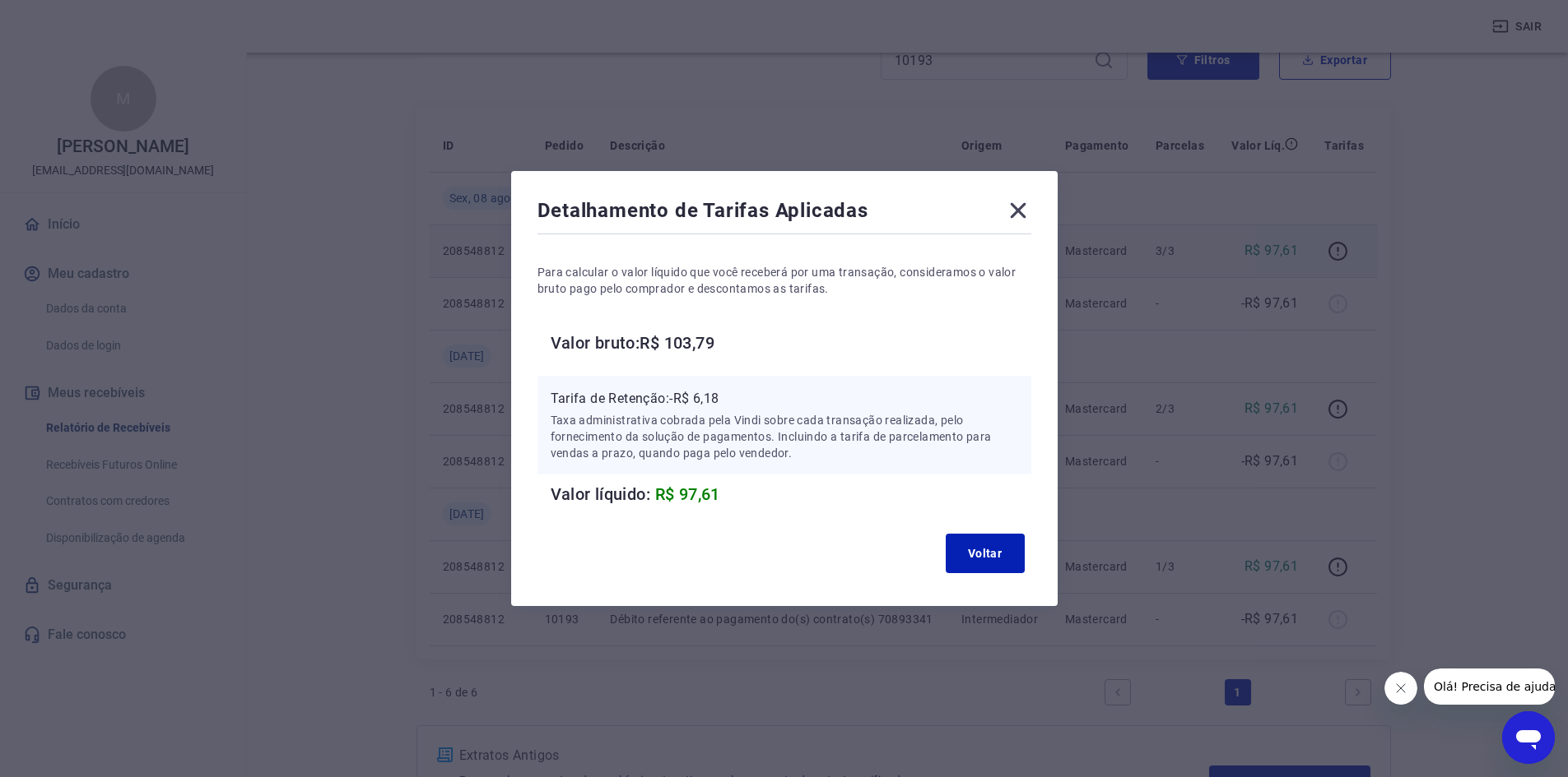
click at [1018, 210] on icon at bounding box center [1018, 210] width 26 height 26
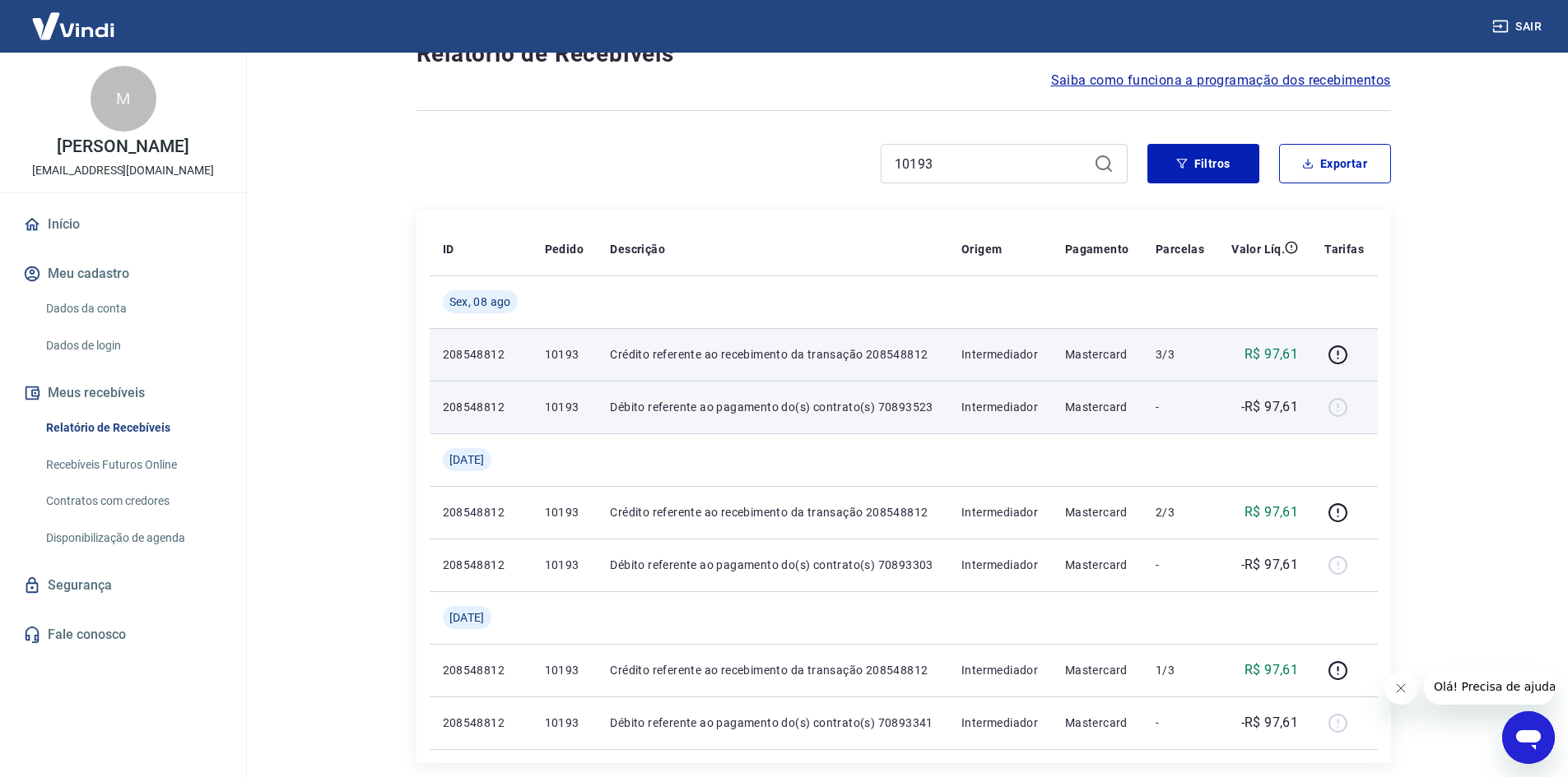
scroll to position [57, 0]
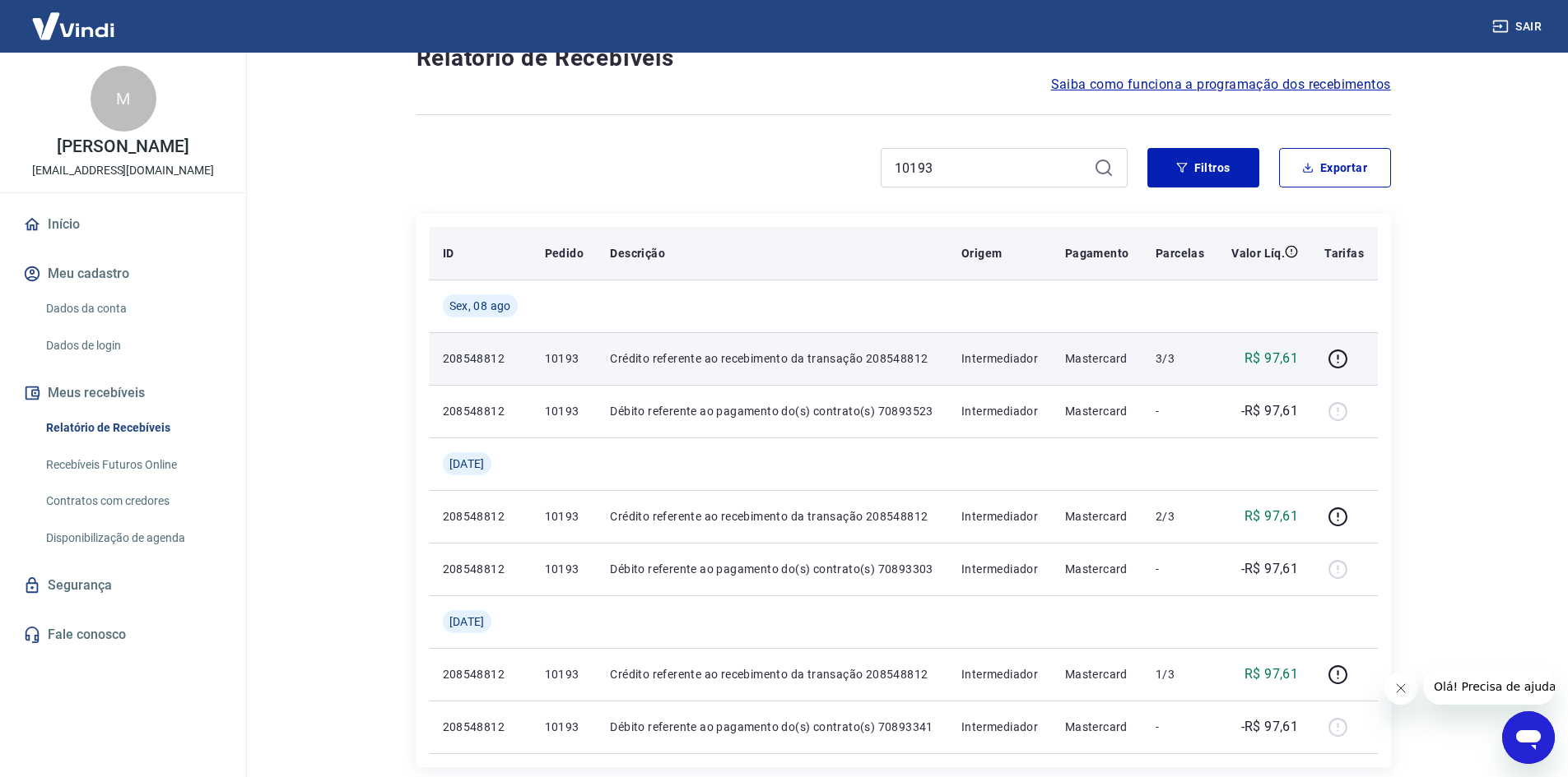
click at [1273, 247] on p "Valor Líq." at bounding box center [1258, 253] width 54 height 16
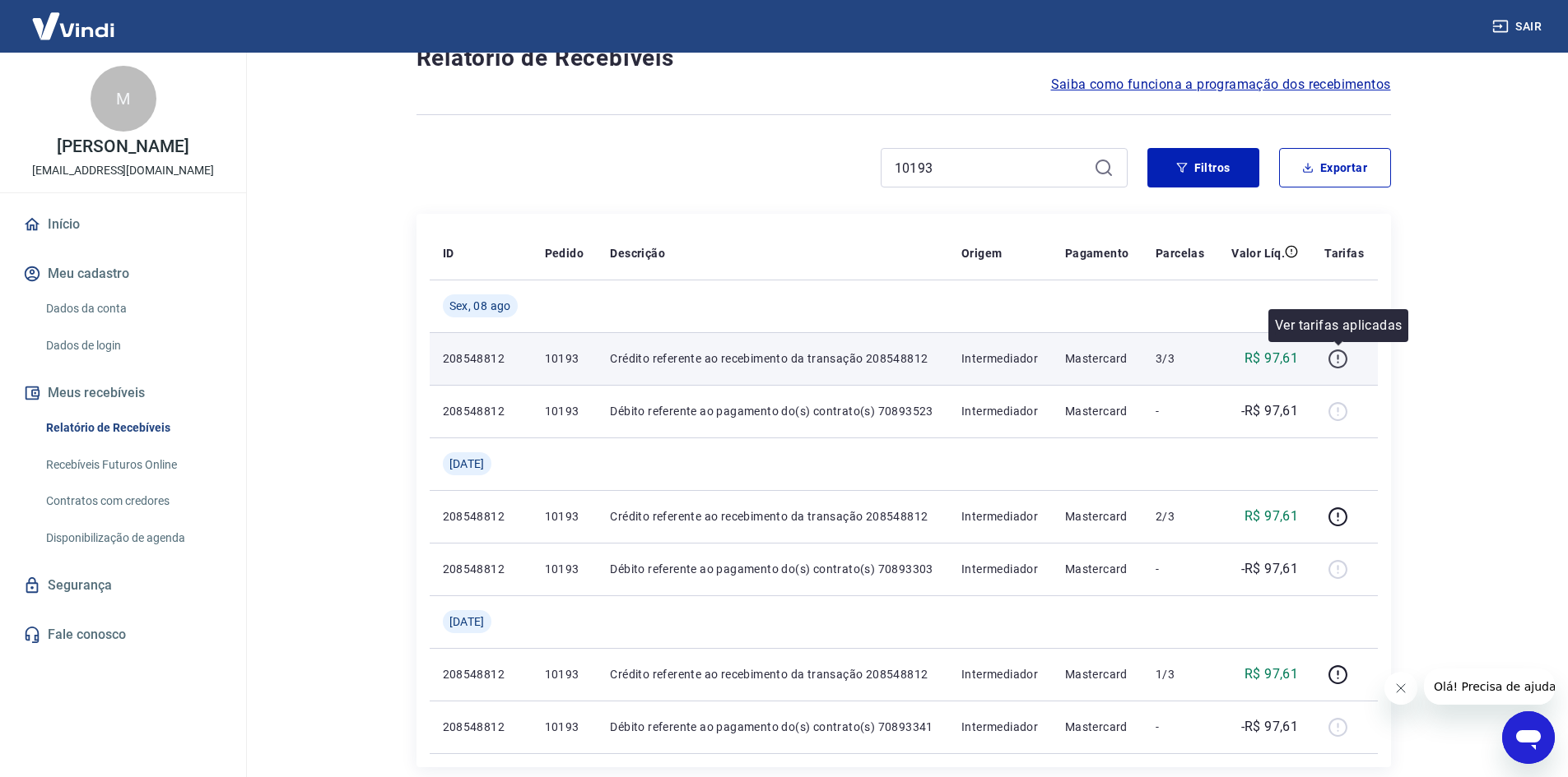
click at [1332, 360] on icon "button" at bounding box center [1338, 359] width 21 height 21
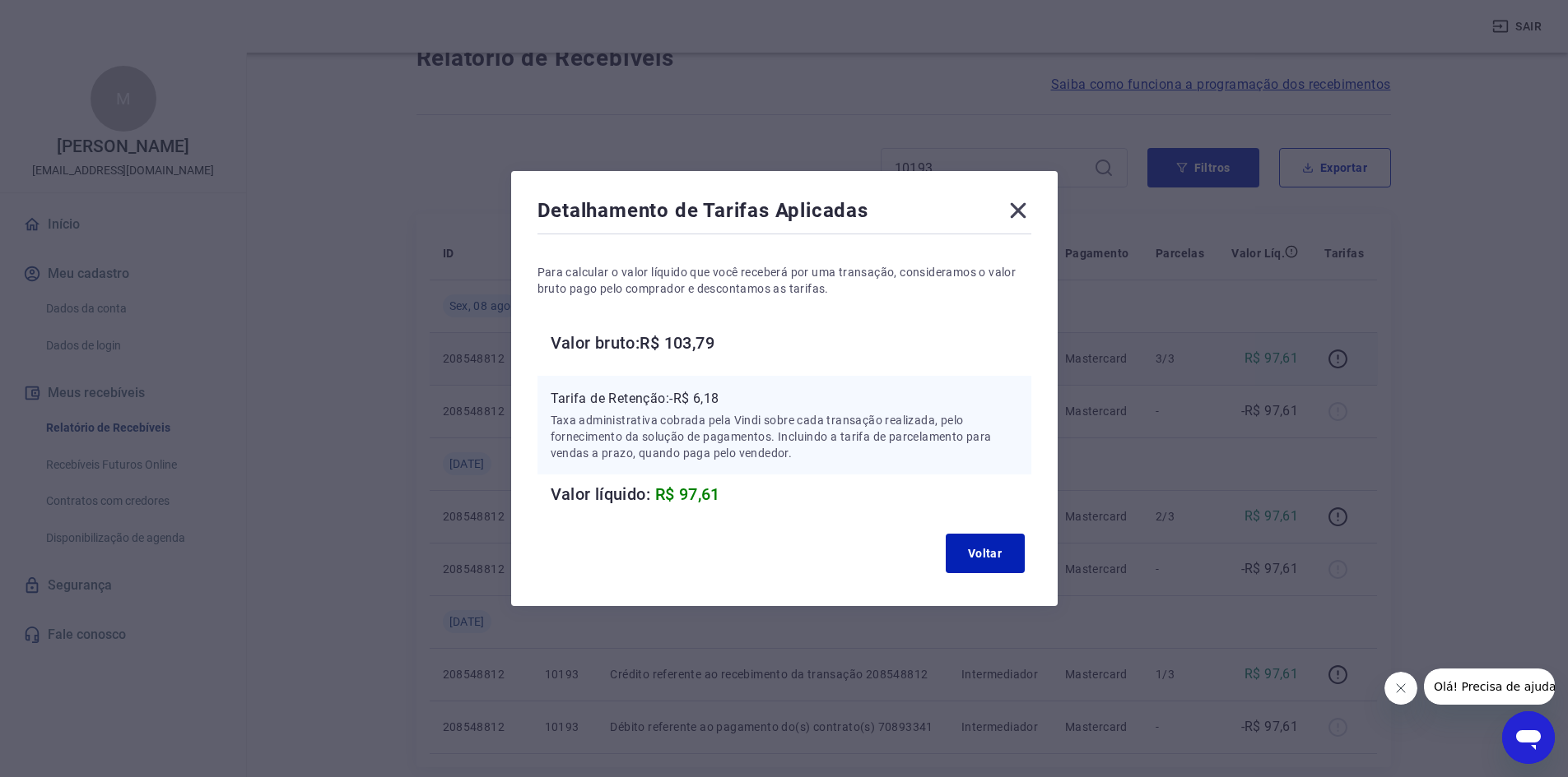
click at [1018, 211] on icon at bounding box center [1018, 210] width 26 height 26
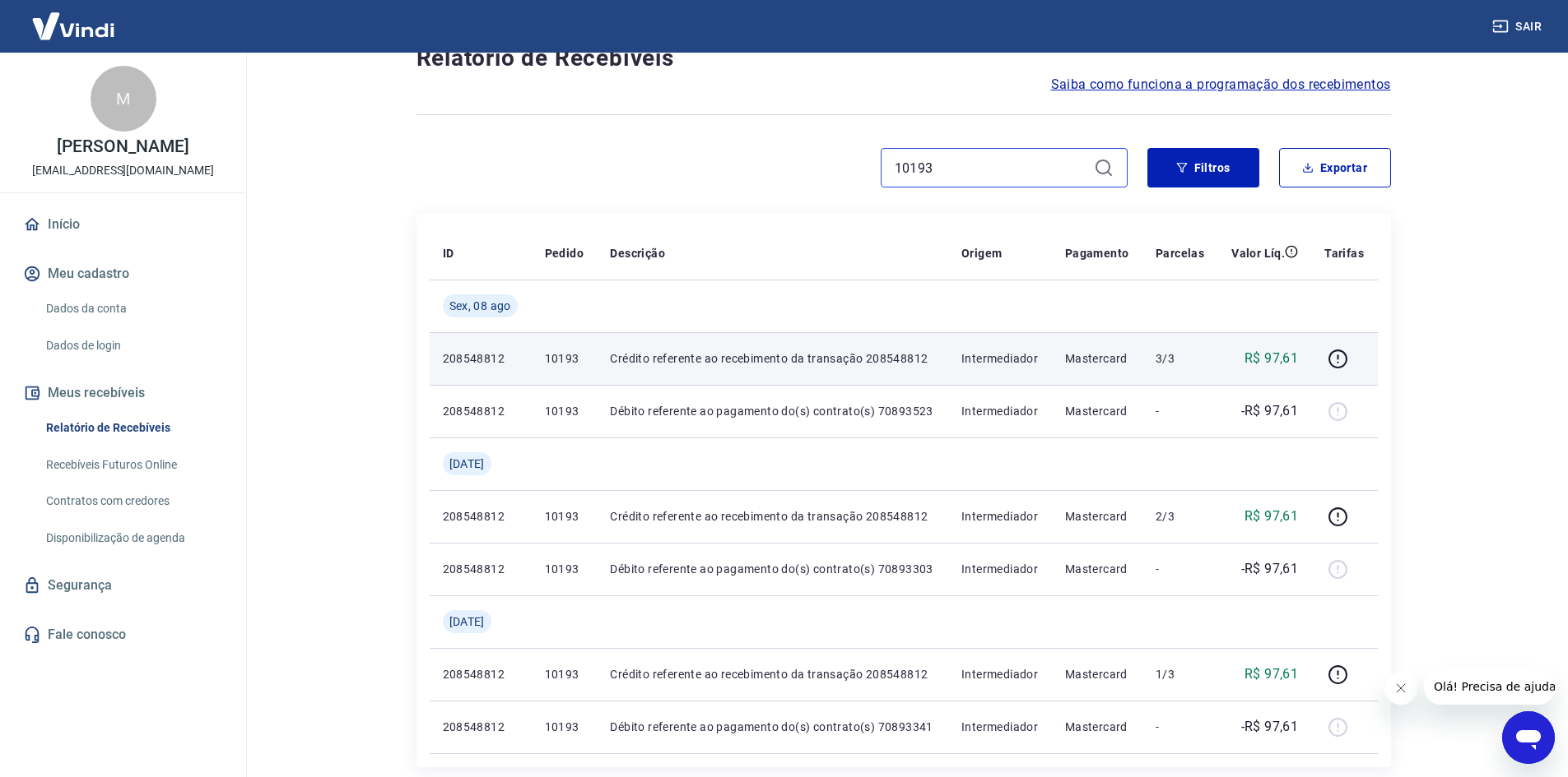
drag, startPoint x: 828, startPoint y: 174, endPoint x: 802, endPoint y: 170, distance: 26.3
click at [803, 170] on div "10193" at bounding box center [772, 168] width 711 height 40
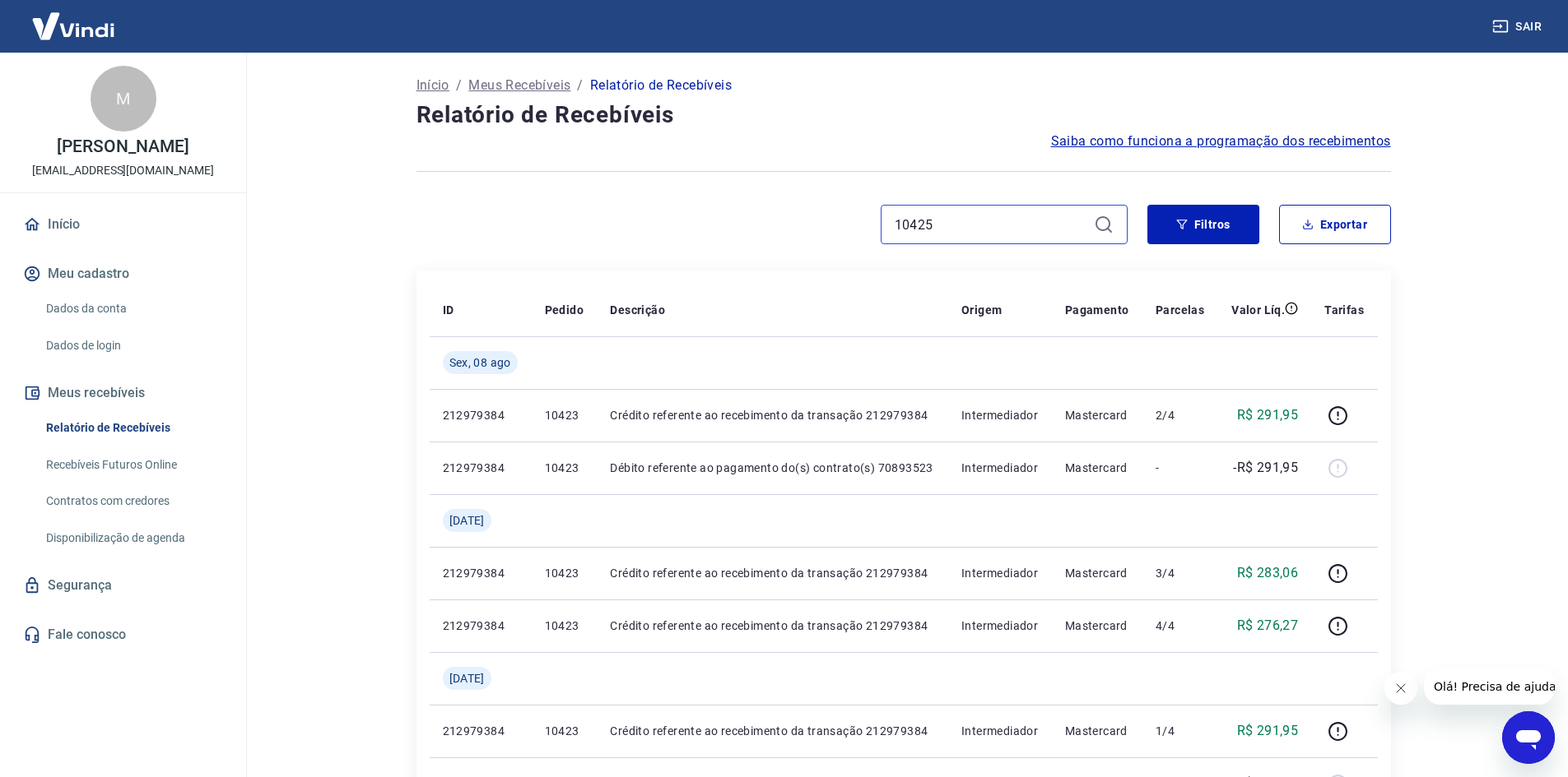
type input "10425"
